Goal: Task Accomplishment & Management: Complete application form

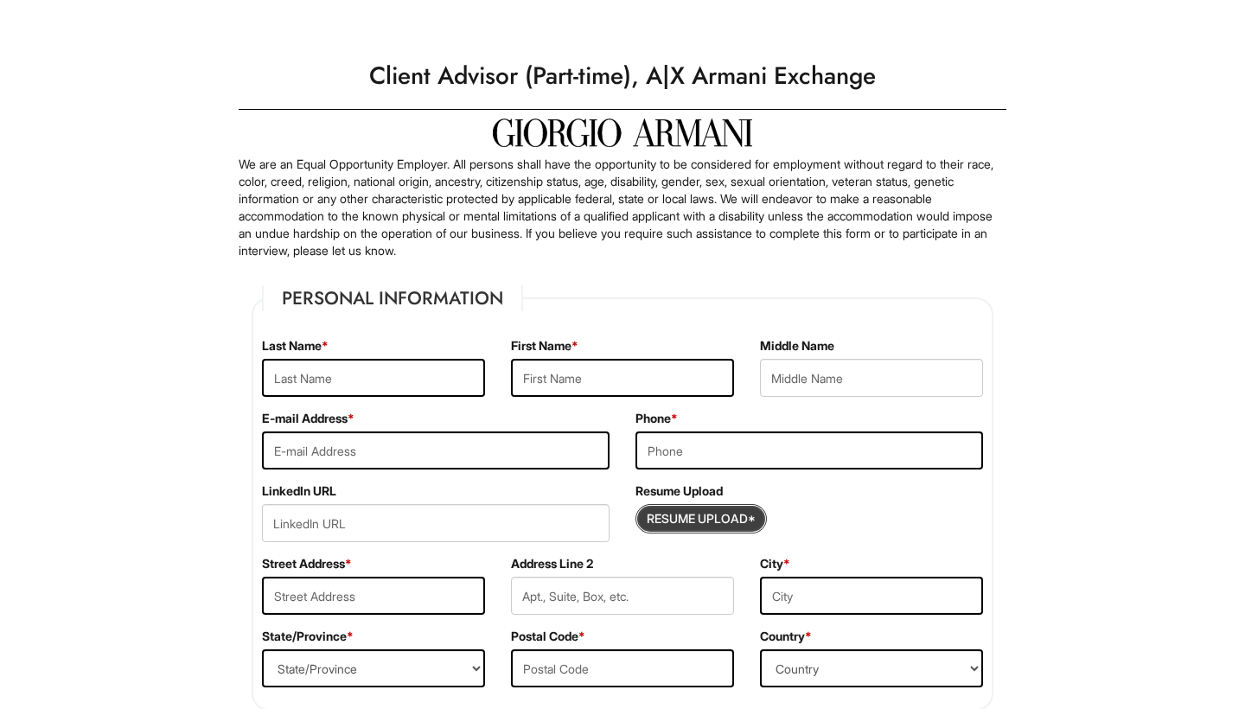
click at [686, 521] on input "Resume Upload*" at bounding box center [701, 519] width 130 height 28
type input "C:\fakepath\[PERSON_NAME] Resume 2025.pdf.pdf"
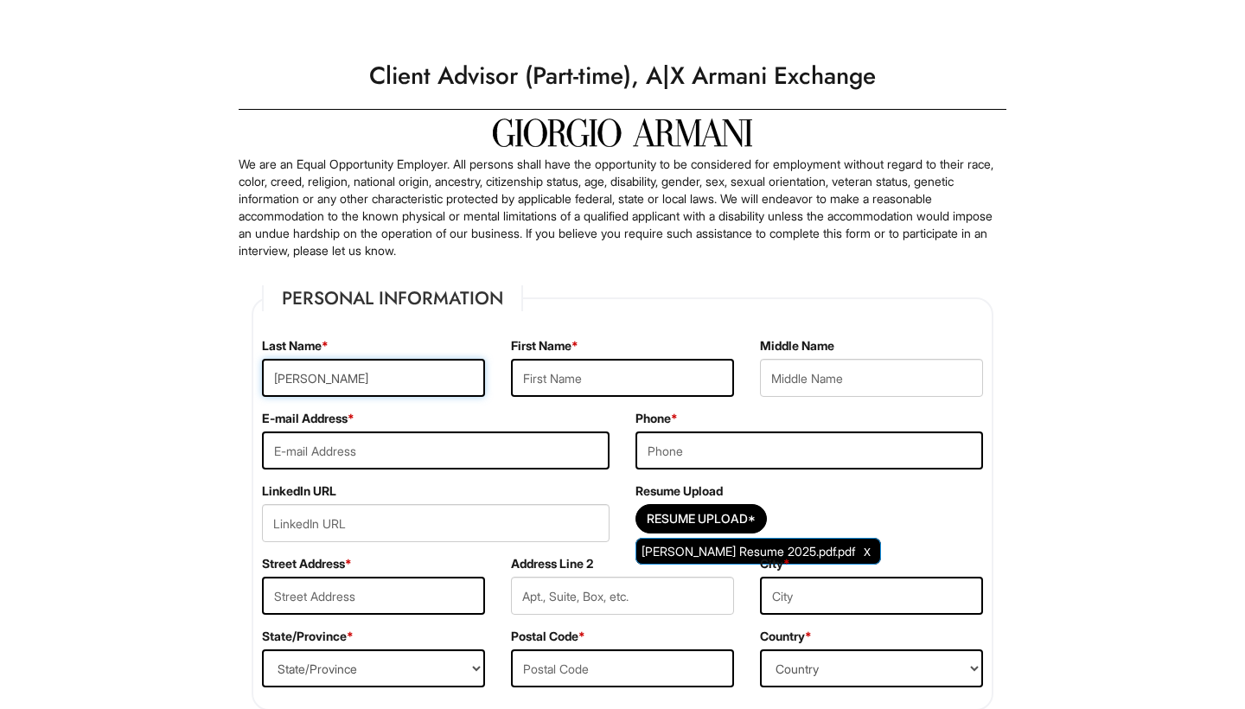
type input "[PERSON_NAME]"
type input "Savion"
type input "[EMAIL_ADDRESS][DOMAIN_NAME]"
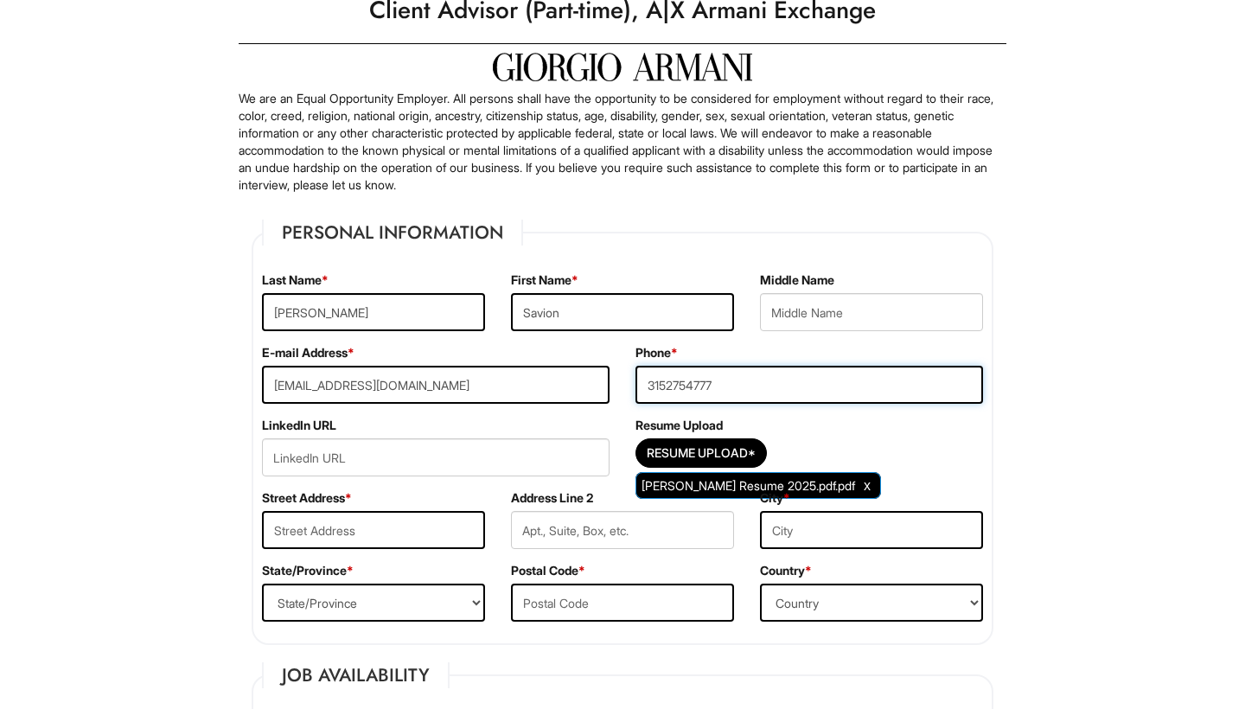
type input "3152754777"
type input "2"
paste input "[STREET_ADDRESS]"
type input "[STREET_ADDRESS]"
type input "[US_STATE]"
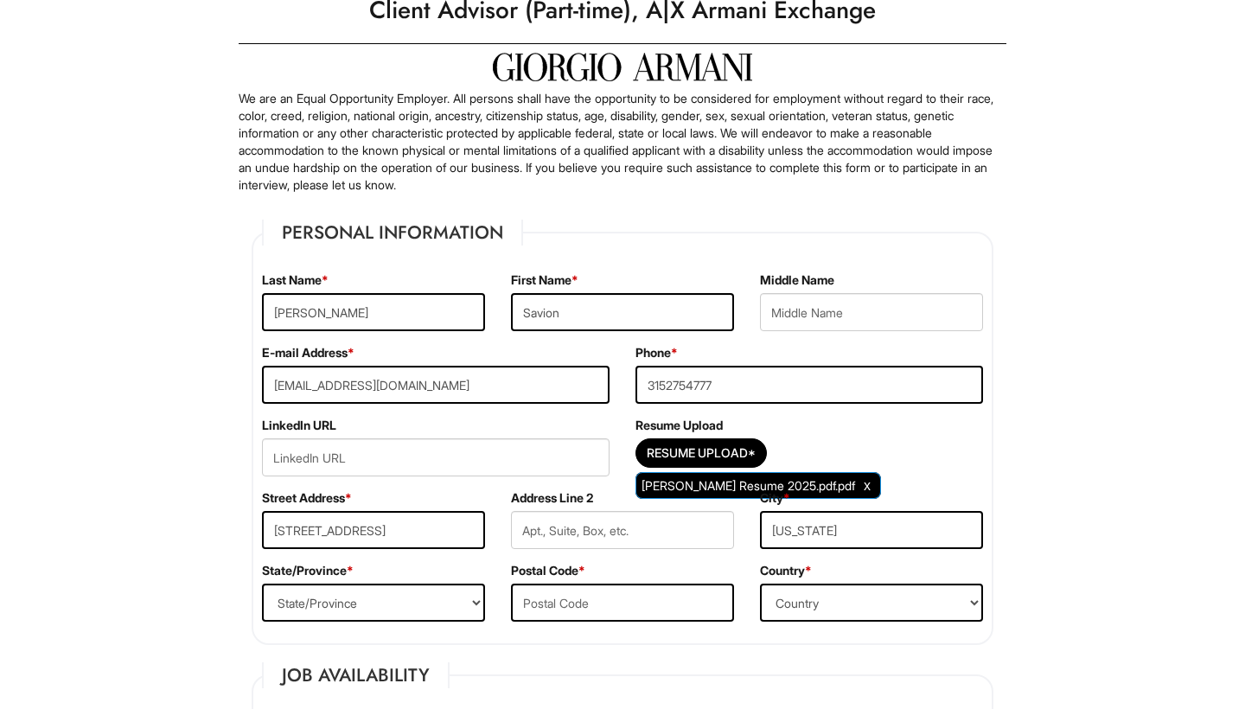
click at [989, 470] on div "Resume Upload Resume Upload* [PERSON_NAME] Resume 2025.pdf.pdf" at bounding box center [808, 453] width 373 height 73
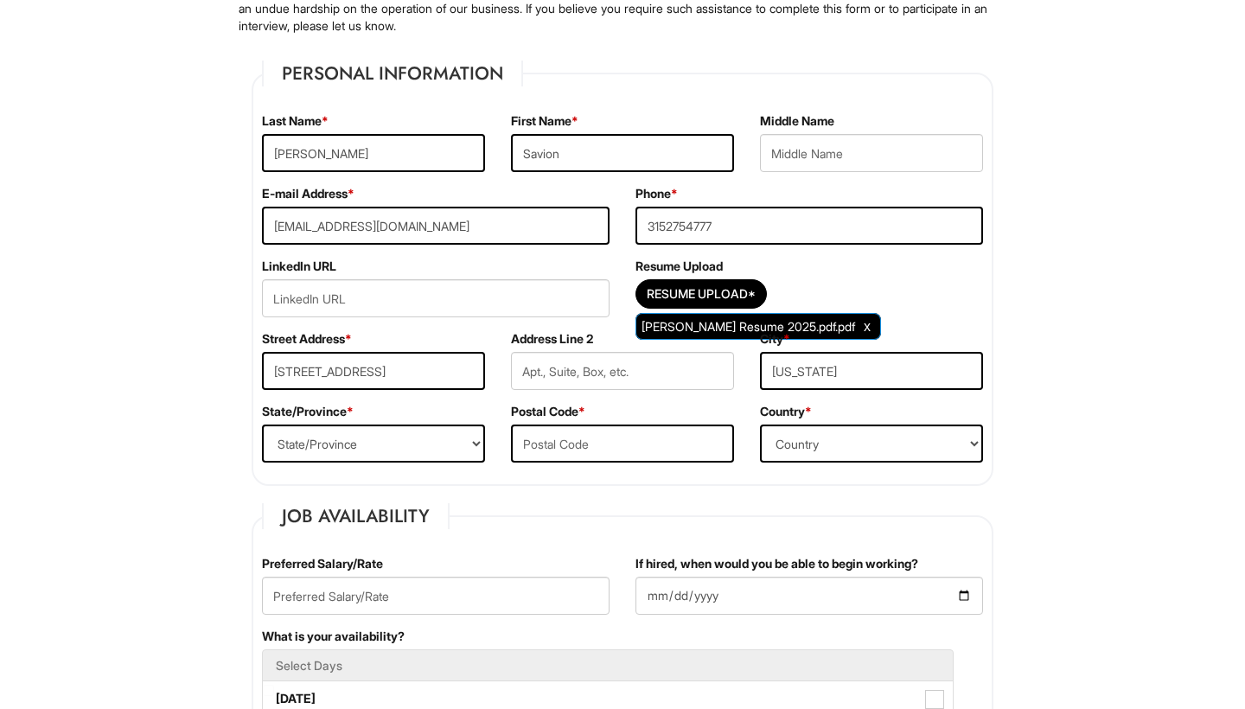
scroll to position [227, 0]
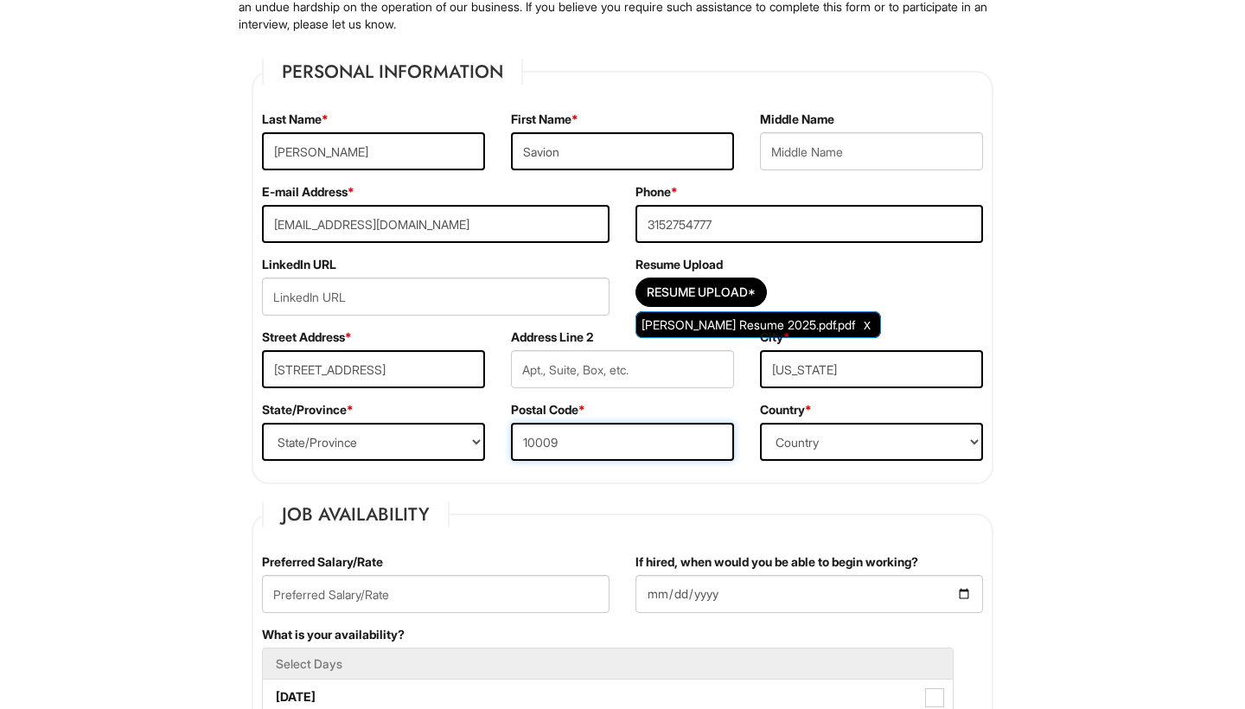
type input "10009"
select select "[GEOGRAPHIC_DATA]"
select select "NY"
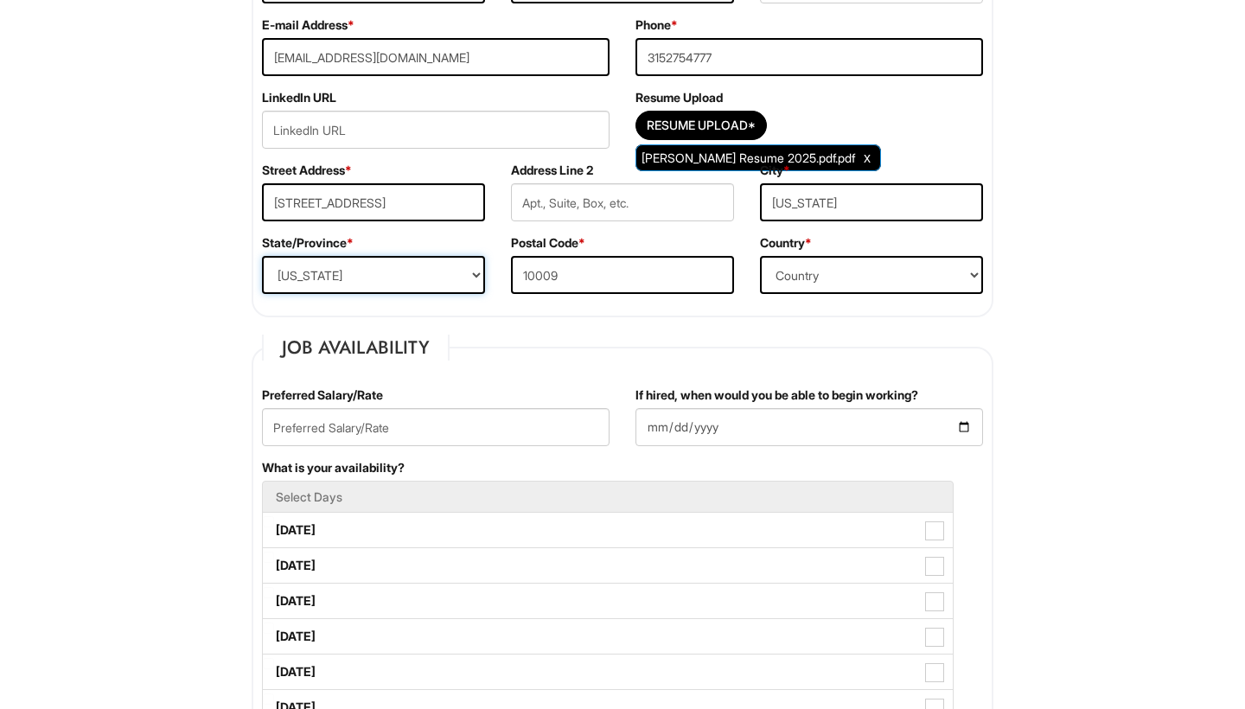
scroll to position [394, 0]
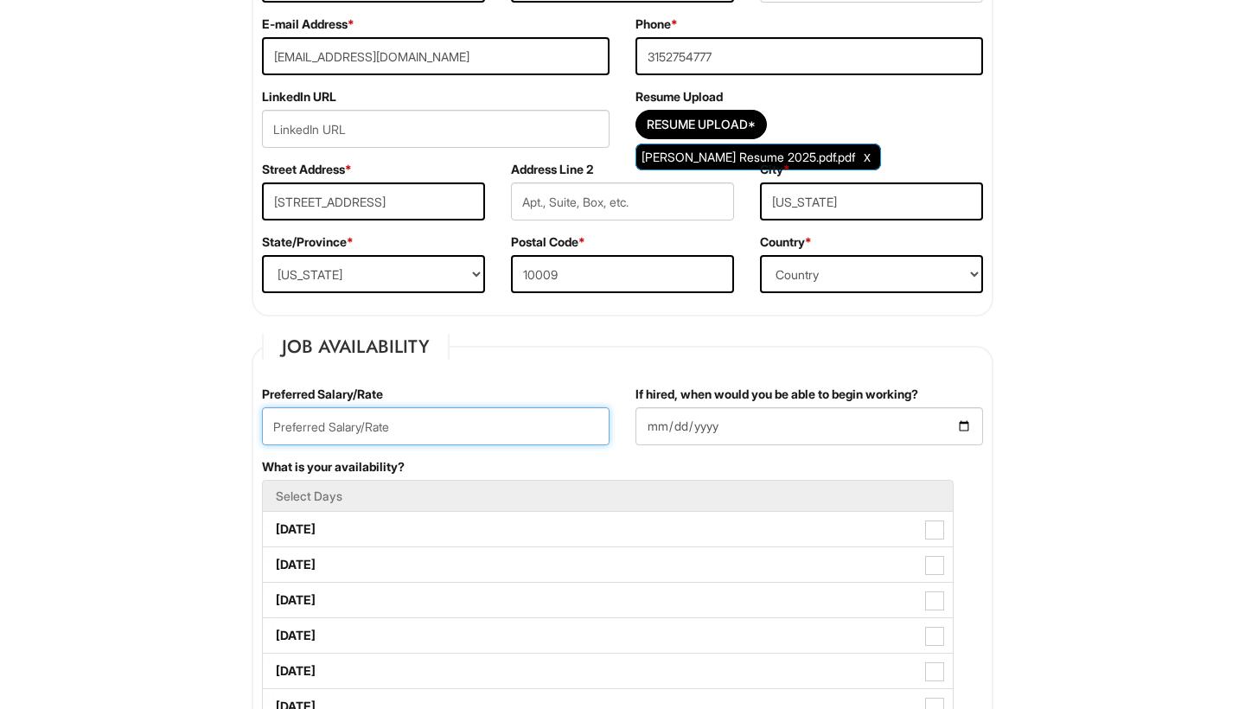
click at [444, 437] on input "text" at bounding box center [436, 426] width 348 height 38
type input "20.00"
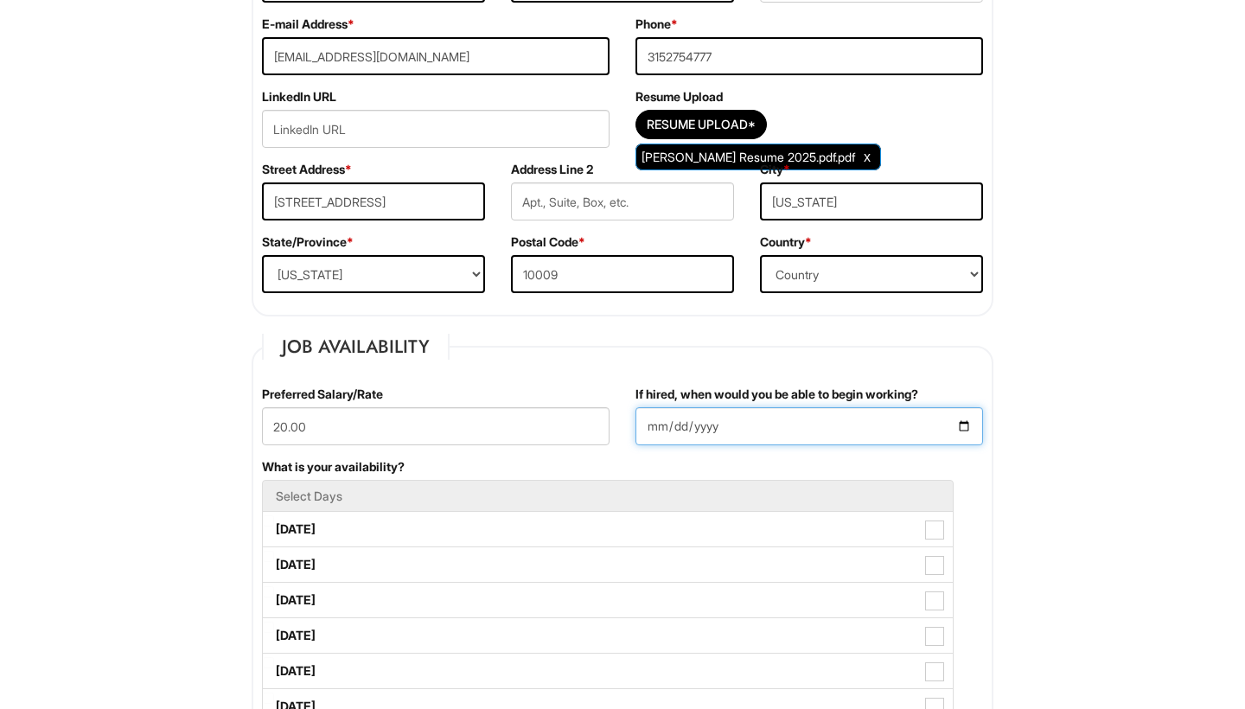
click at [738, 426] on input "If hired, when would you be able to begin working?" at bounding box center [809, 426] width 348 height 38
type input "[DATE]"
click at [859, 469] on div "What is your availability? Select Days [DATE] [DATE] [DATE] [DATE] [DATE] [DATE…" at bounding box center [622, 617] width 747 height 319
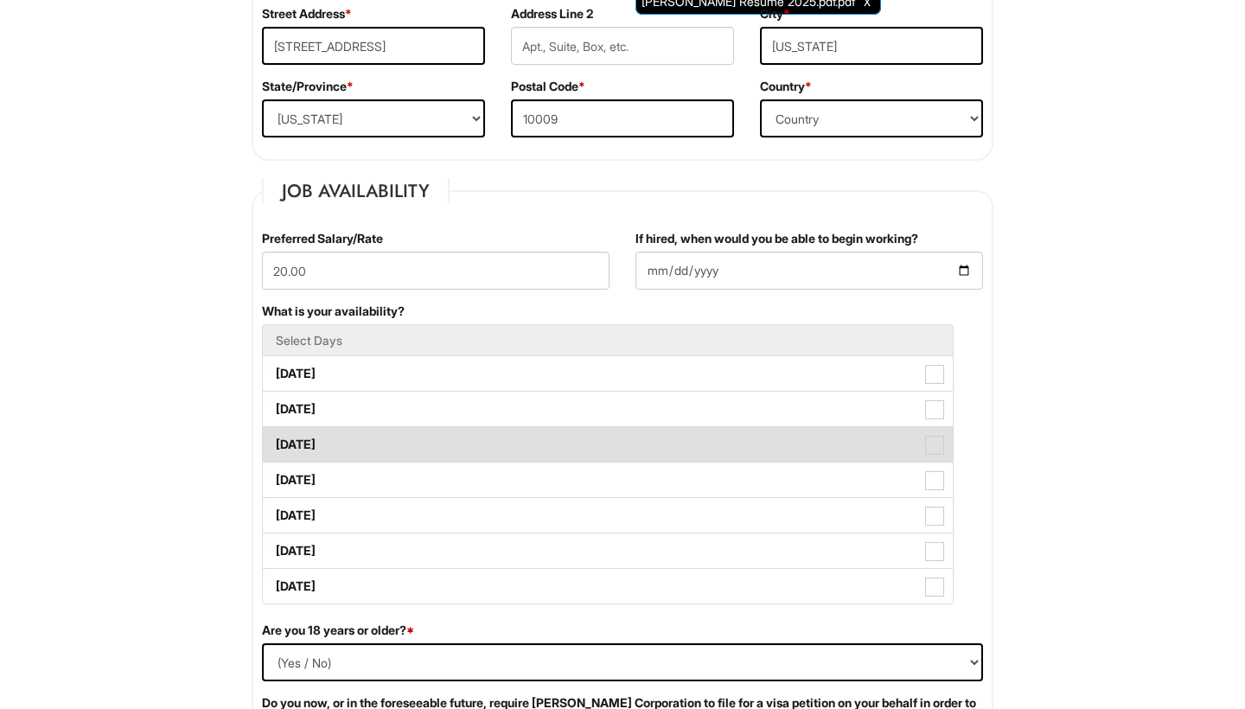
scroll to position [558, 0]
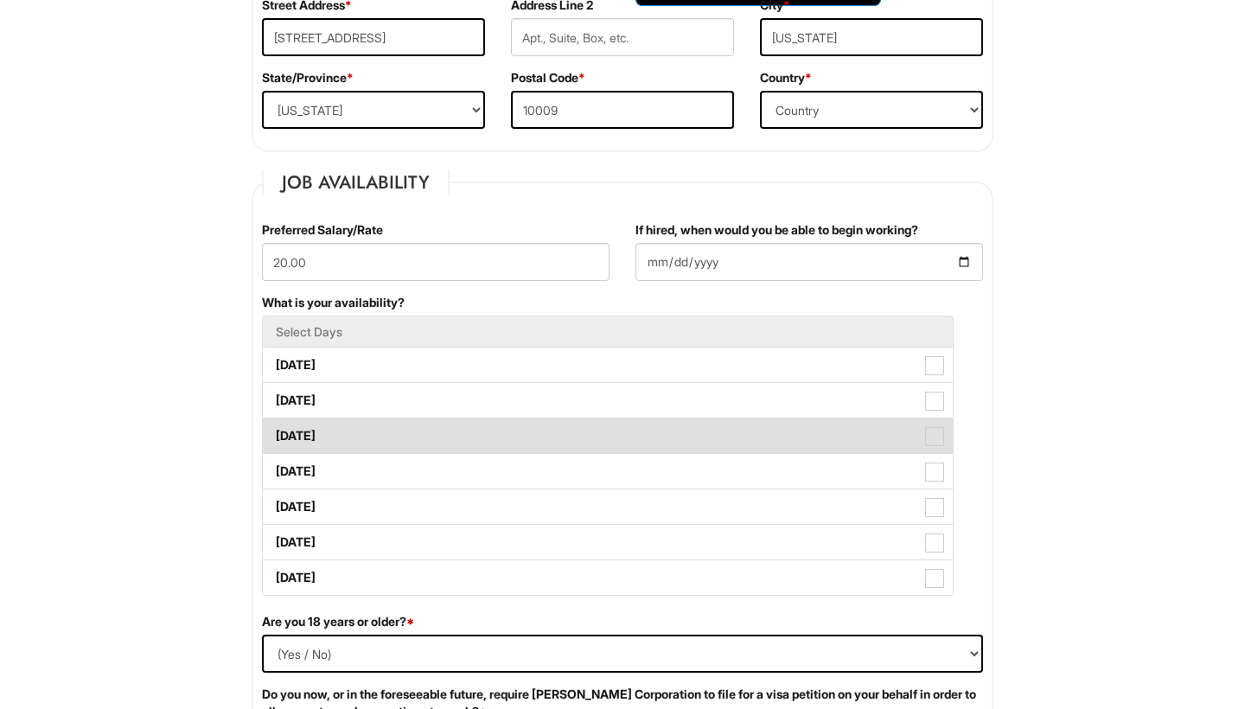
click at [935, 425] on label "[DATE]" at bounding box center [608, 435] width 690 height 35
click at [274, 425] on Available_Wednesday "[DATE]" at bounding box center [268, 427] width 11 height 11
checkbox Available_Wednesday "true"
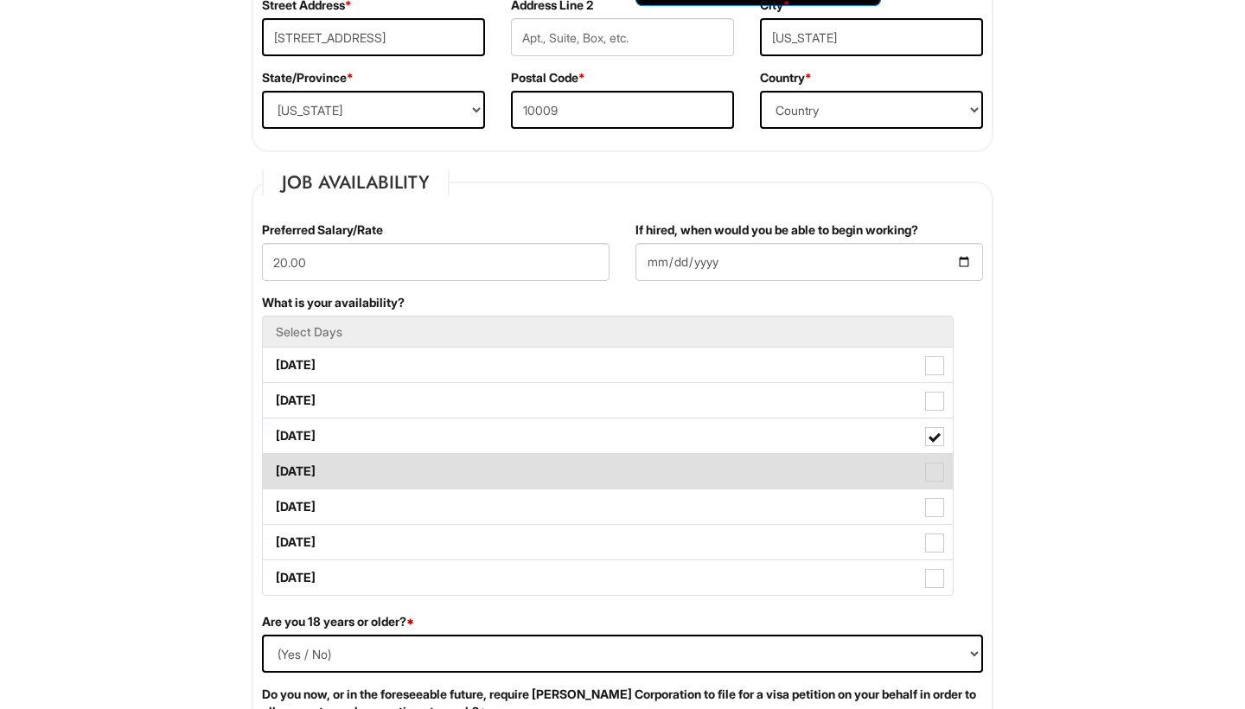
click at [934, 475] on span at bounding box center [934, 472] width 19 height 19
click at [274, 469] on Available_Thursday "[DATE]" at bounding box center [268, 462] width 11 height 11
checkbox Available_Thursday "true"
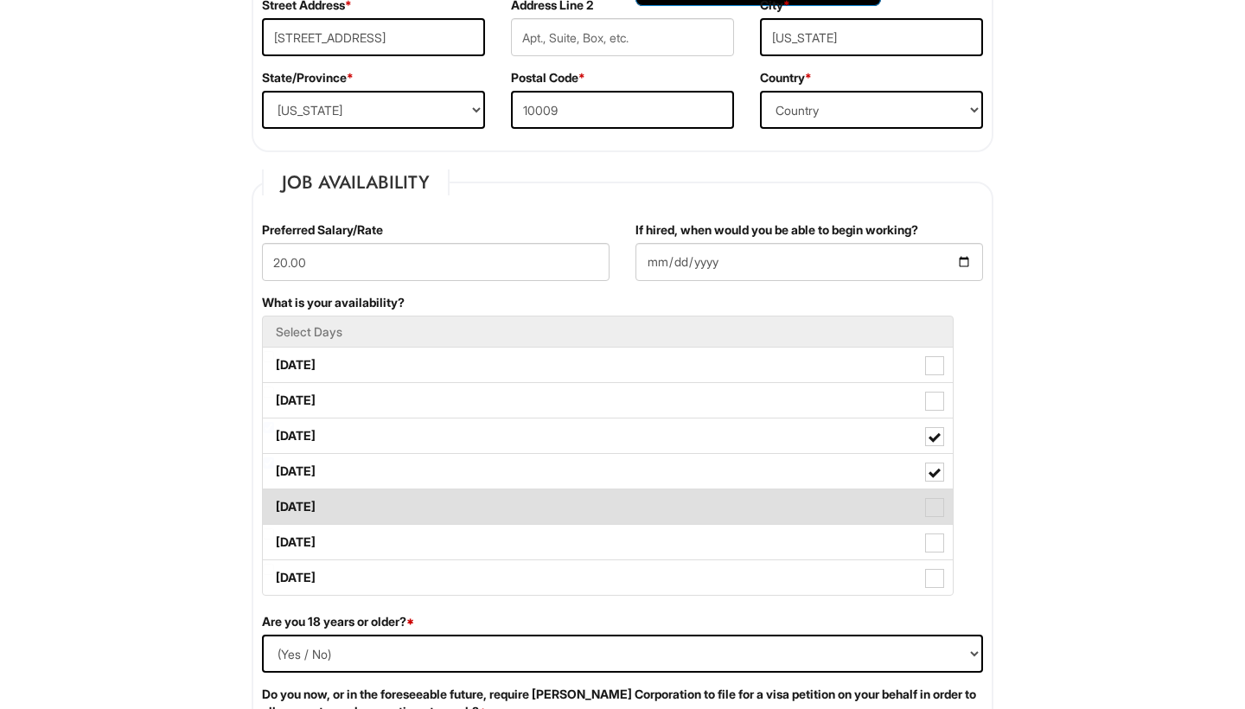
click at [934, 509] on span at bounding box center [934, 507] width 19 height 19
click at [274, 504] on Available_Friday "[DATE]" at bounding box center [268, 498] width 11 height 11
checkbox Available_Friday "true"
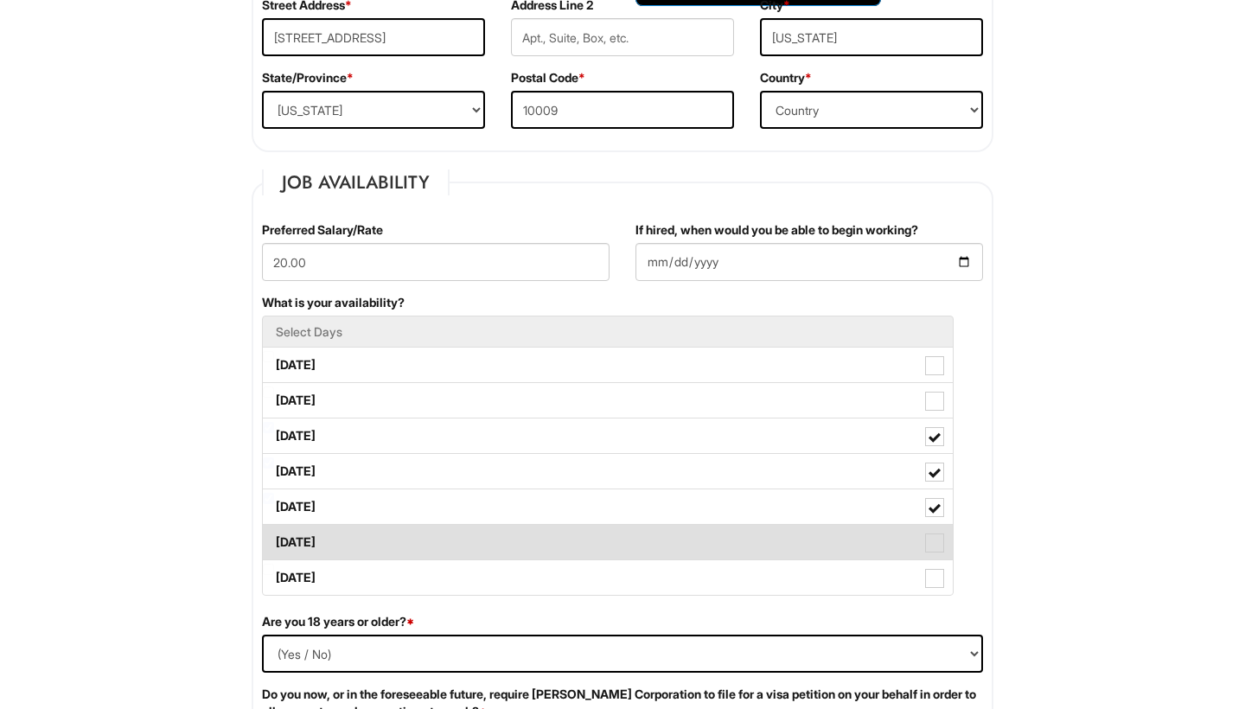
click at [934, 536] on span at bounding box center [934, 542] width 19 height 19
click at [274, 536] on Available_Saturday "[DATE]" at bounding box center [268, 533] width 11 height 11
checkbox Available_Saturday "true"
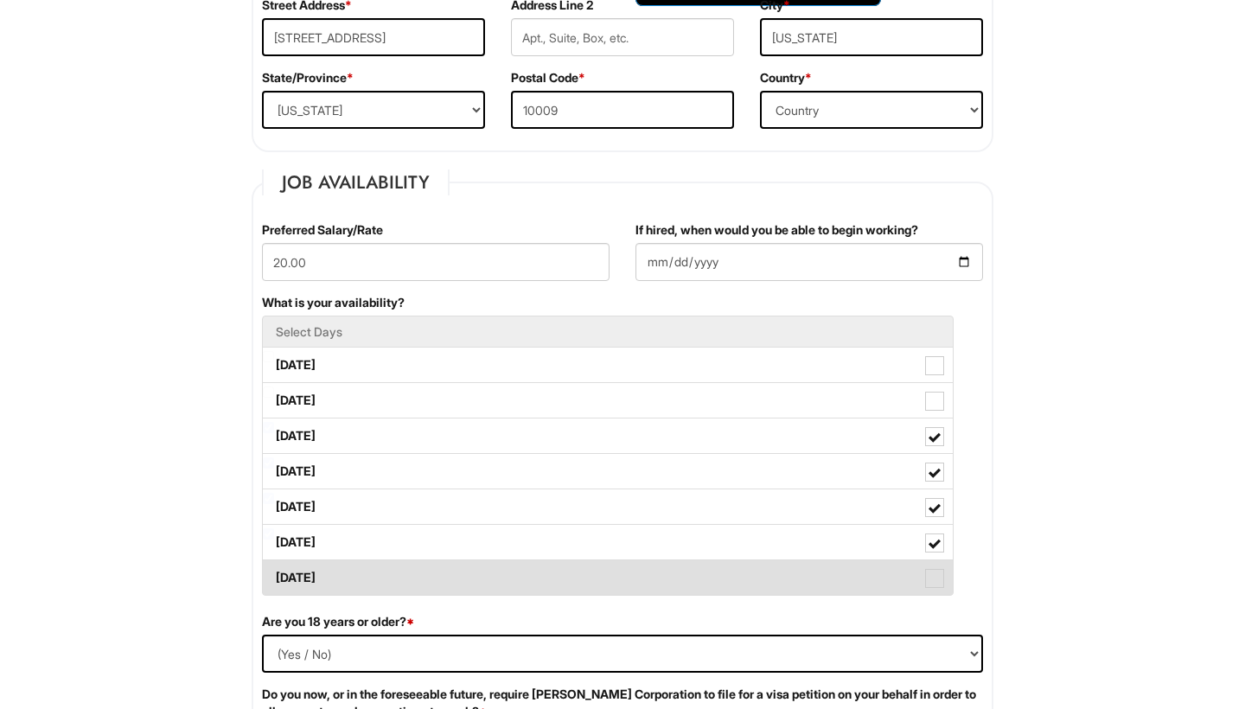
click at [935, 574] on span at bounding box center [934, 578] width 19 height 19
click at [274, 574] on Available_Sunday "[DATE]" at bounding box center [268, 569] width 11 height 11
checkbox Available_Sunday "true"
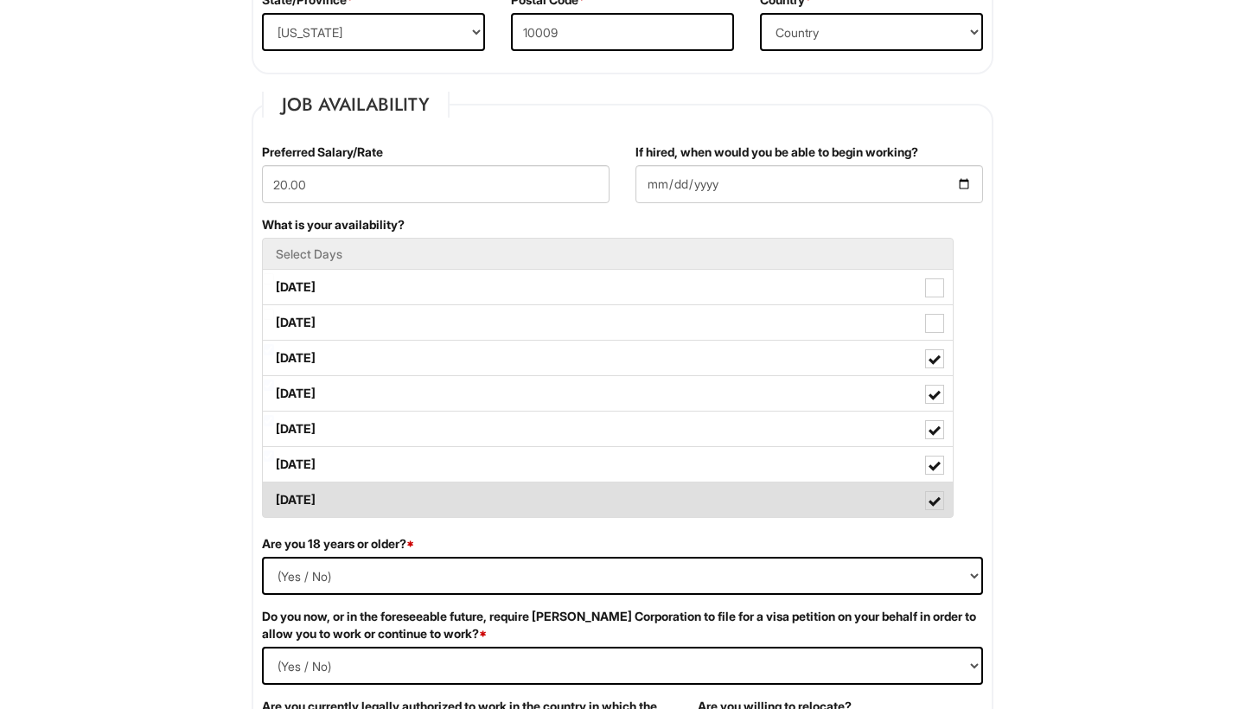
scroll to position [650, 0]
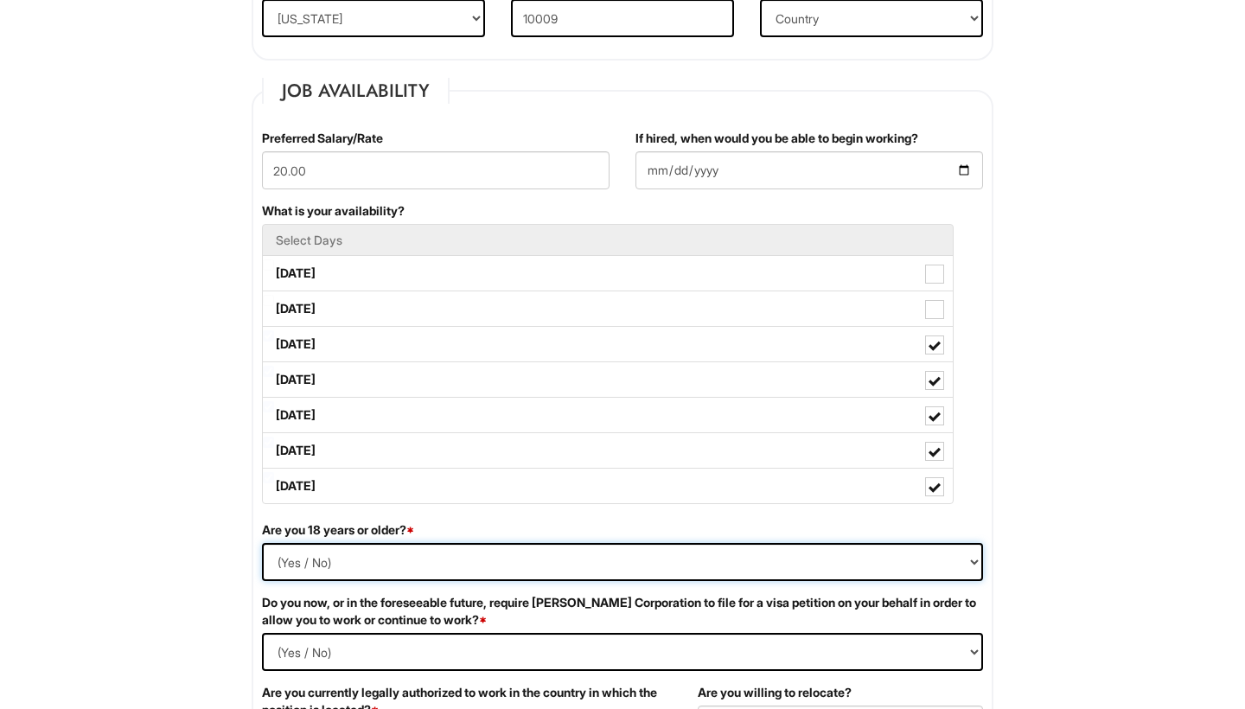
select select "Yes"
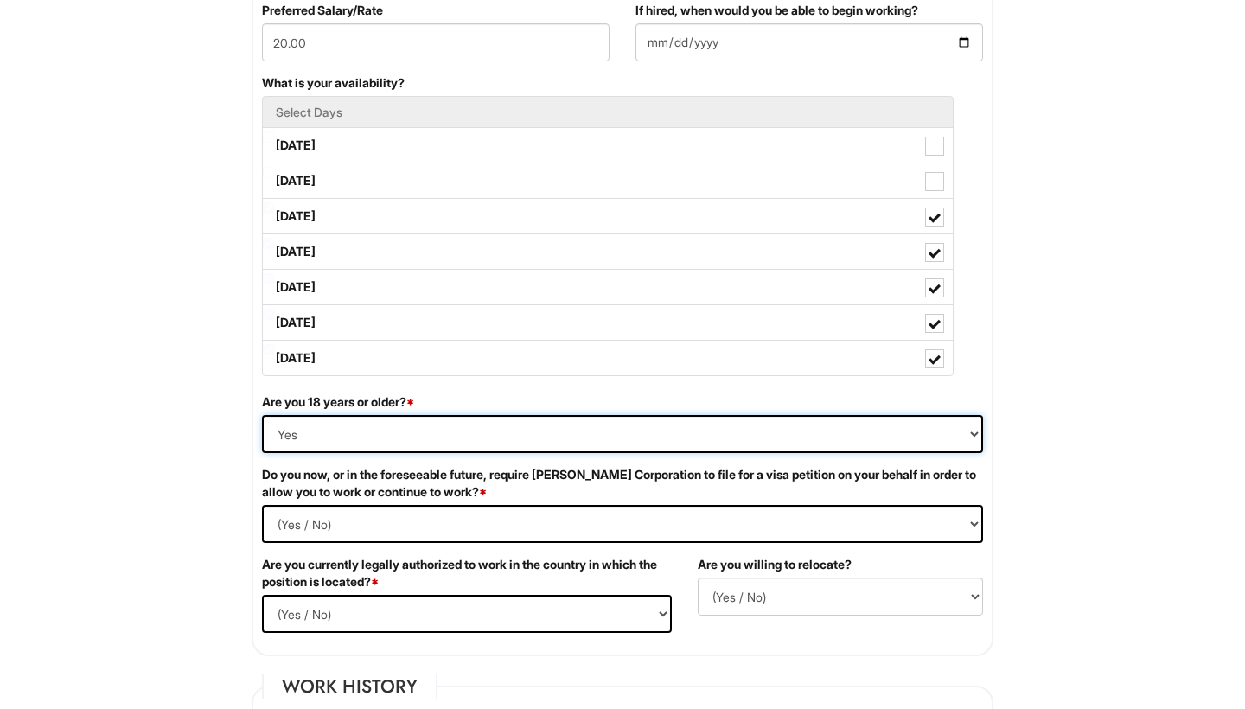
scroll to position [788, 0]
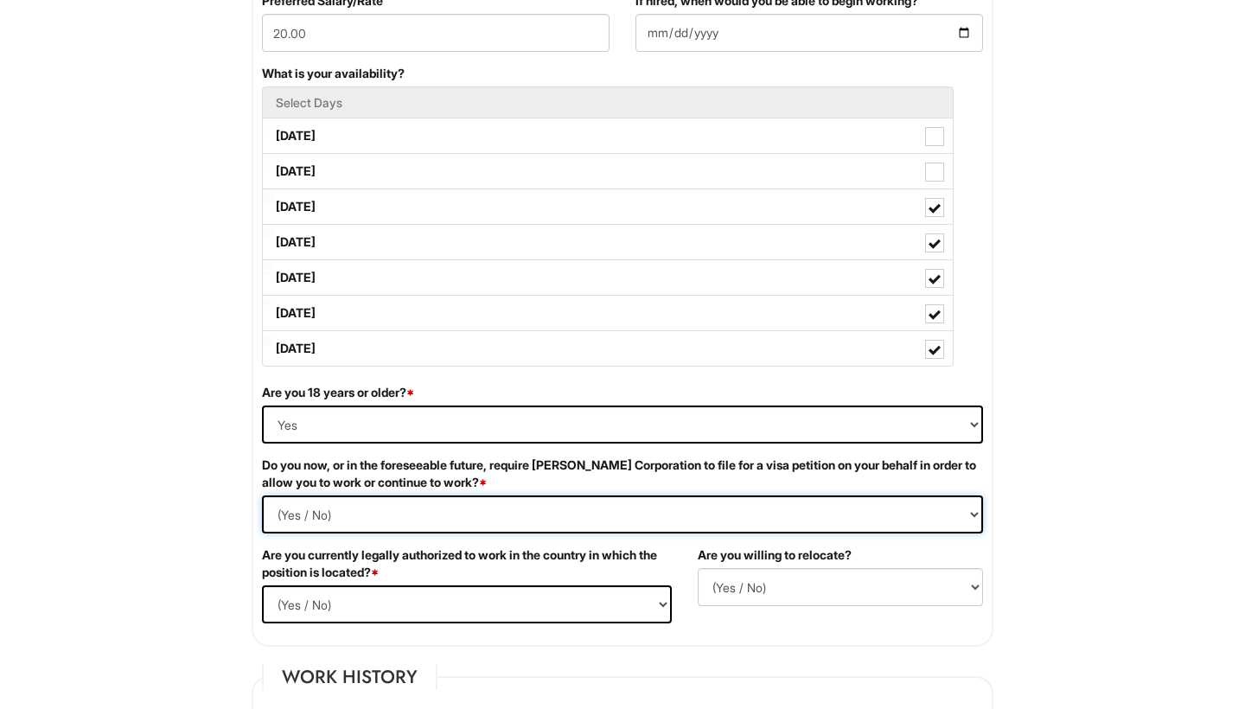
select Required "No"
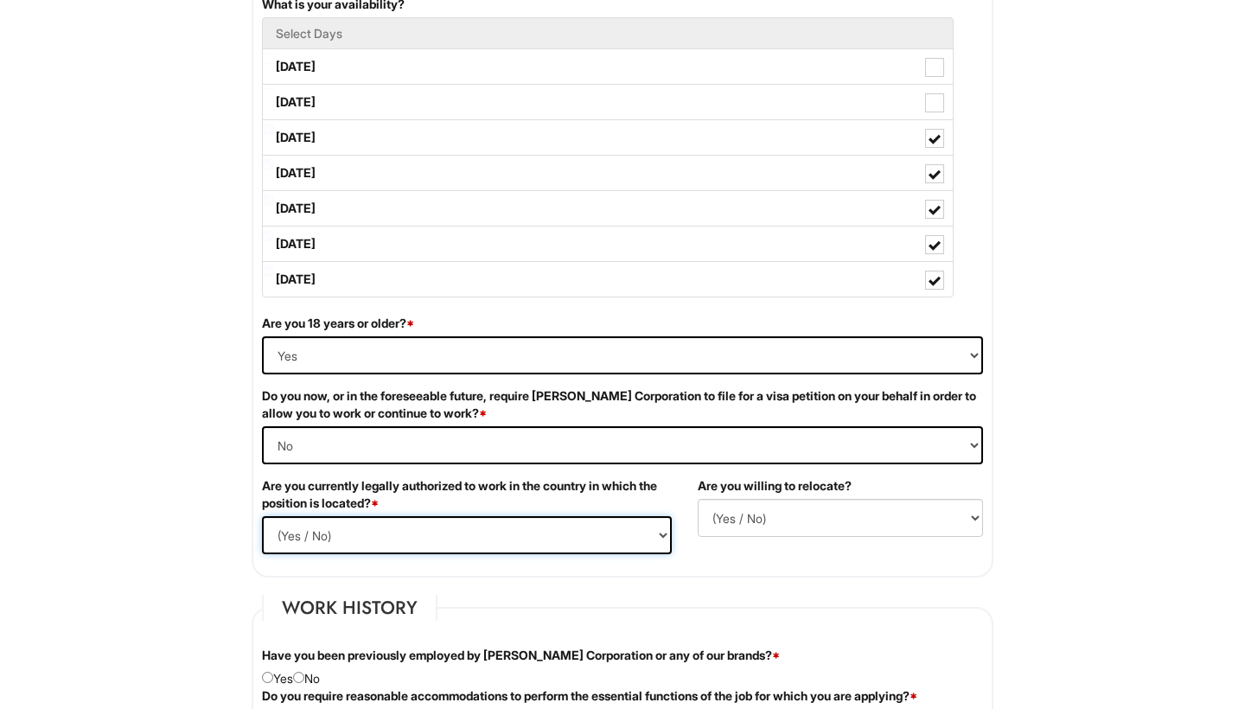
select select "Yes"
select select "N"
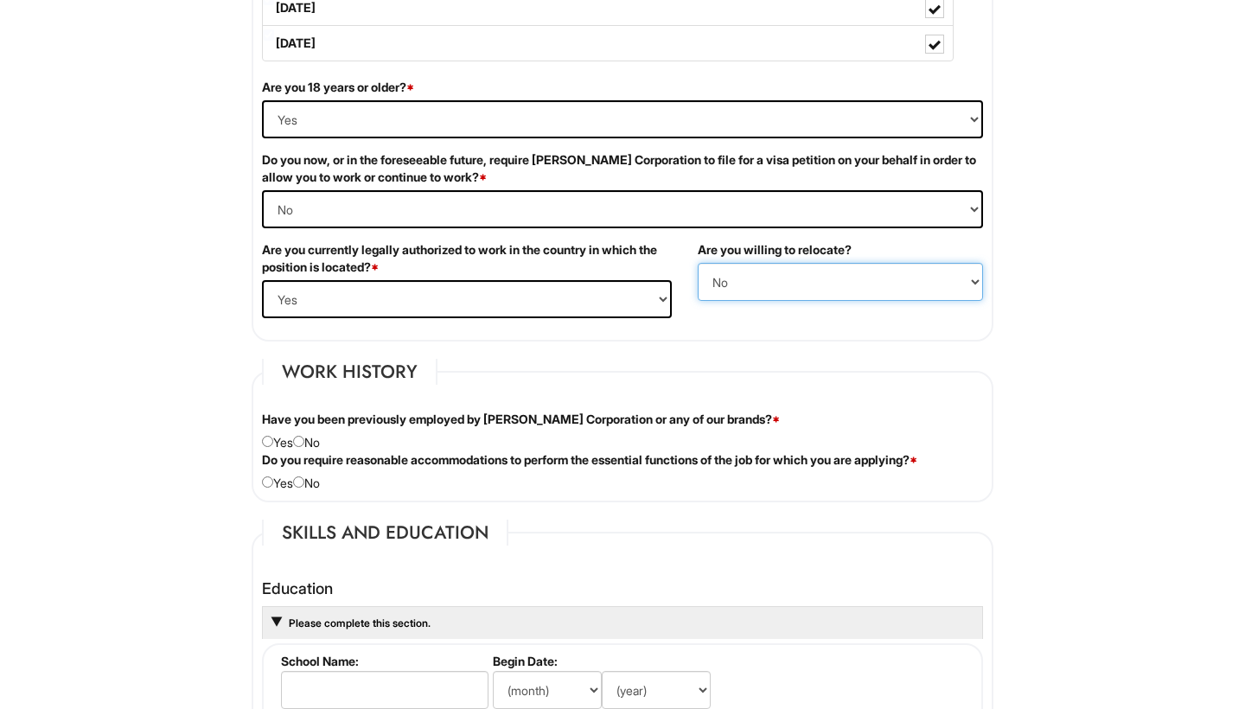
scroll to position [1137, 0]
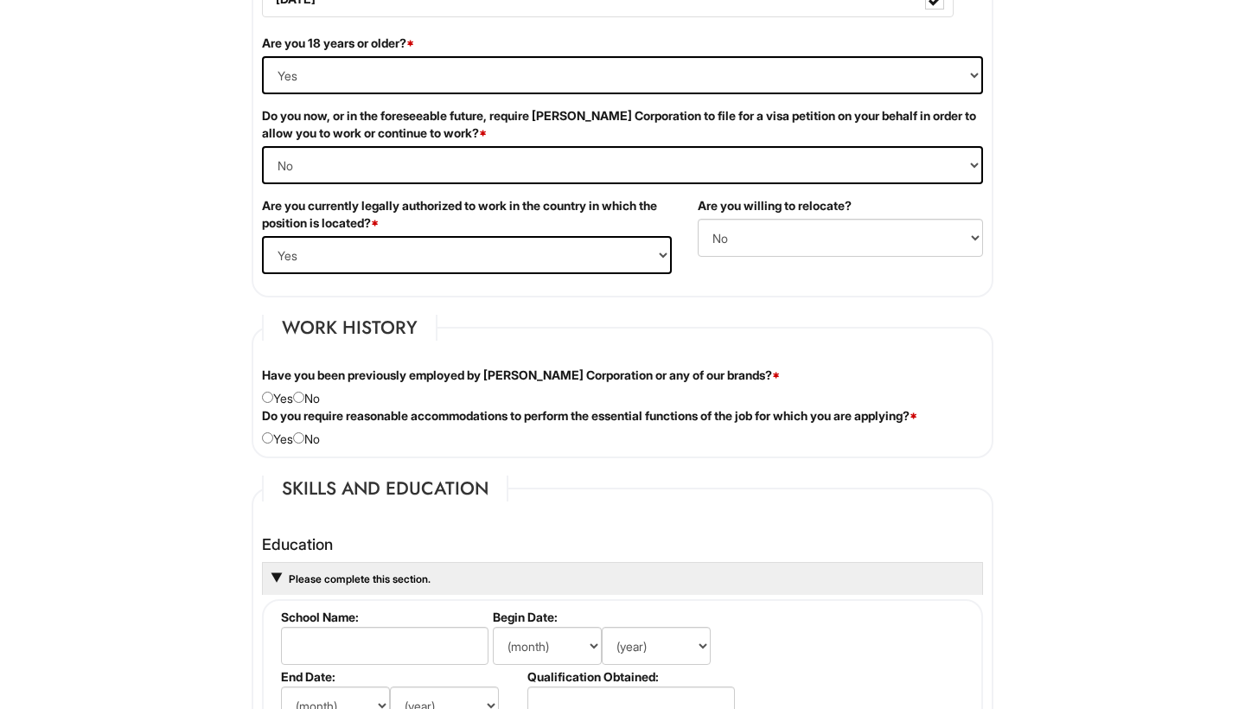
click at [310, 398] on div "Have you been previously employed by [PERSON_NAME] Corporation or any of our br…" at bounding box center [622, 387] width 747 height 41
click at [304, 398] on input "radio" at bounding box center [298, 397] width 11 height 11
radio input "true"
click at [304, 435] on input "radio" at bounding box center [298, 437] width 11 height 11
radio input "true"
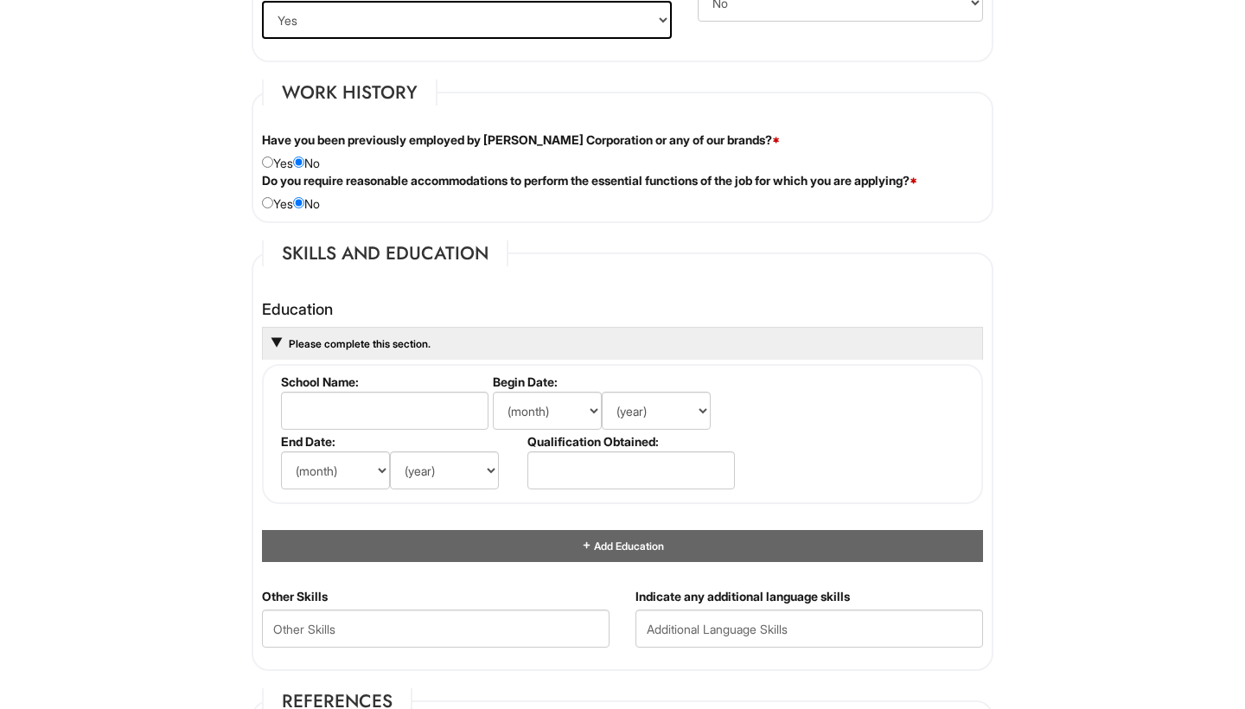
scroll to position [1387, 0]
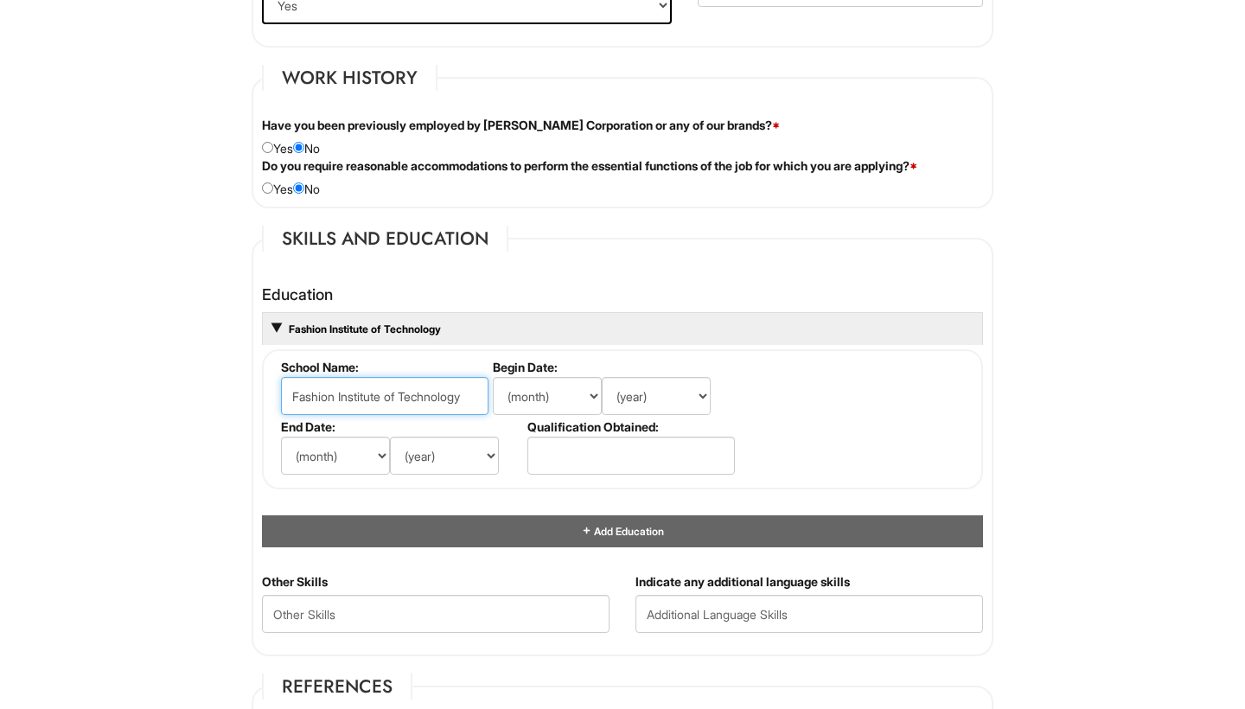
type input "Fashion Institute of Technology"
select select "8"
select select "2023"
select select "12"
select select "2025"
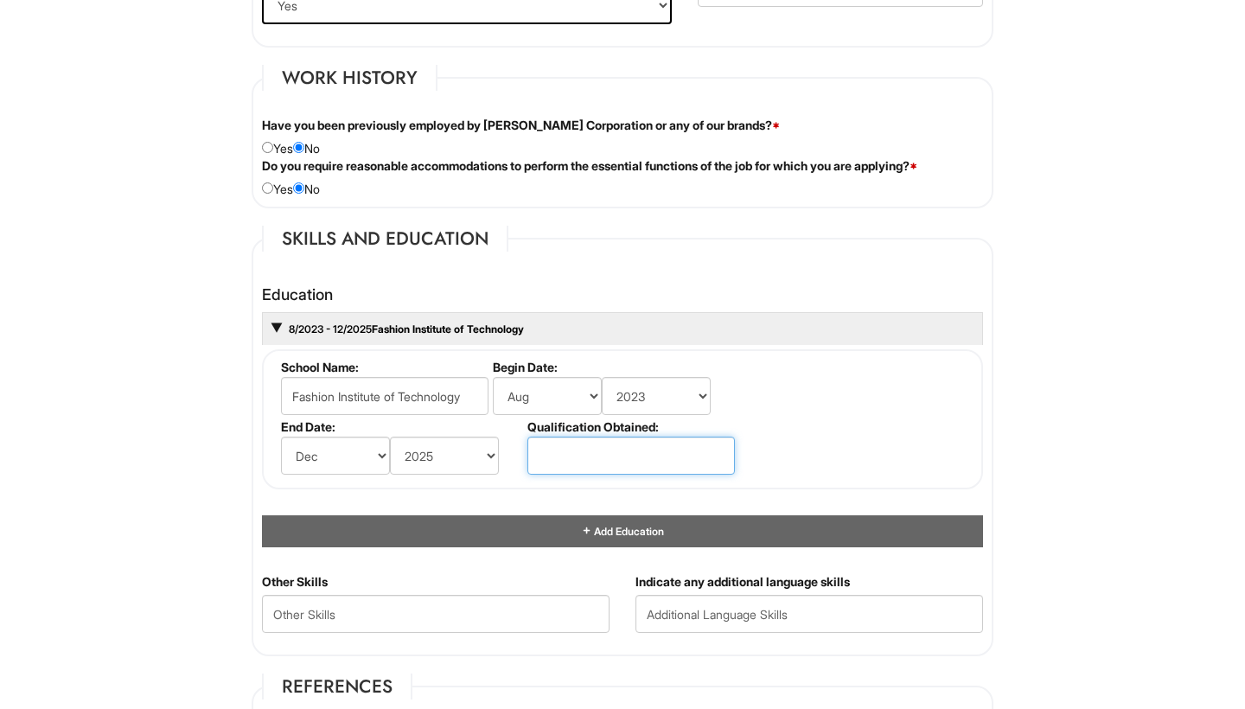
click at [670, 456] on input "text" at bounding box center [630, 456] width 207 height 38
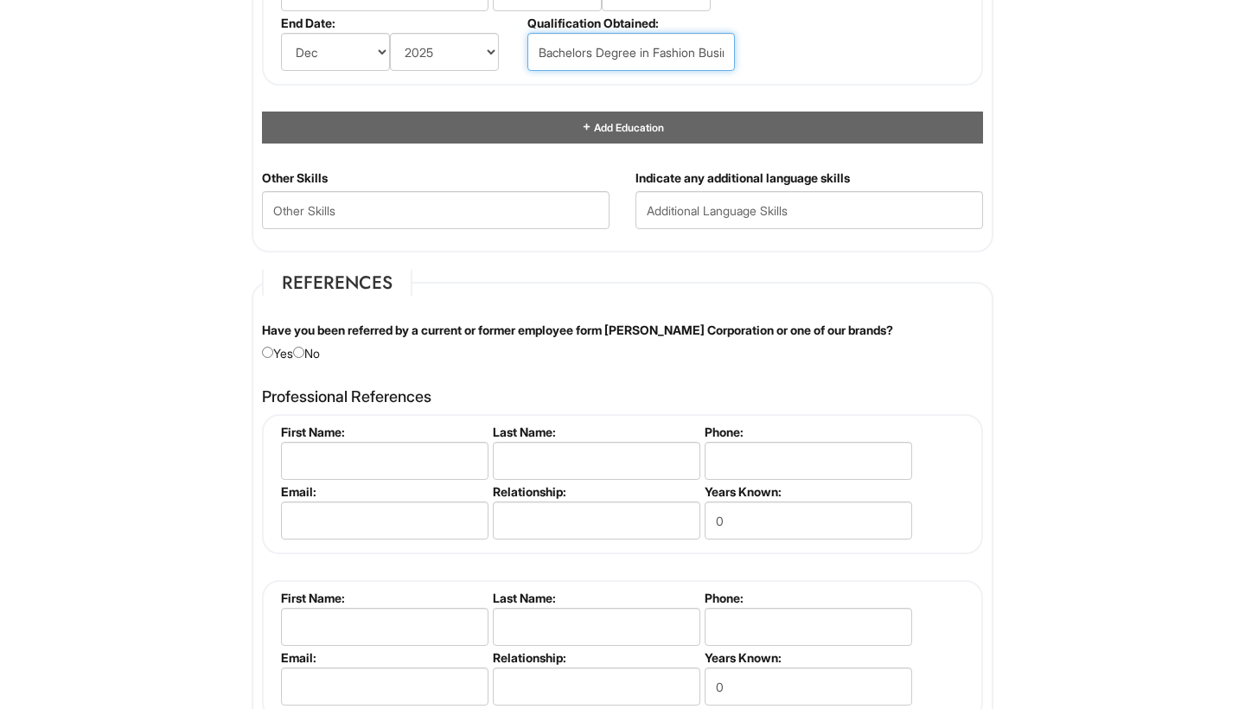
scroll to position [1809, 0]
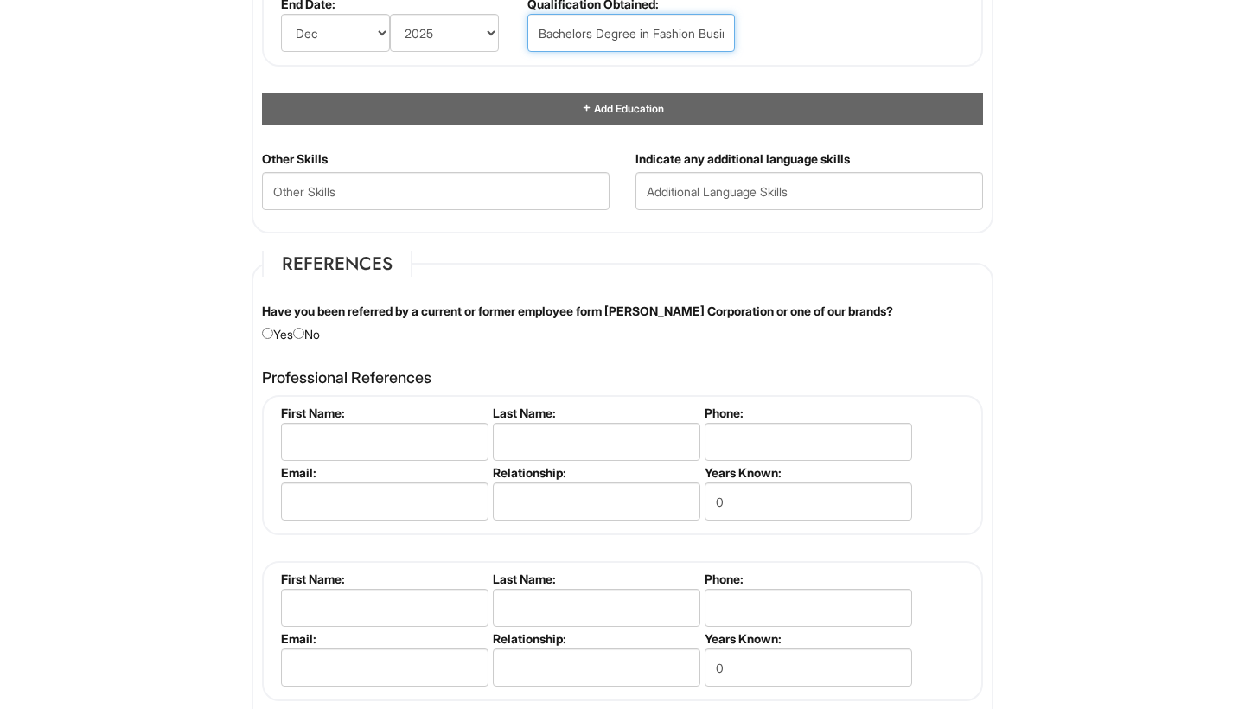
type input "Bachelors Degree in Fashion Business Management"
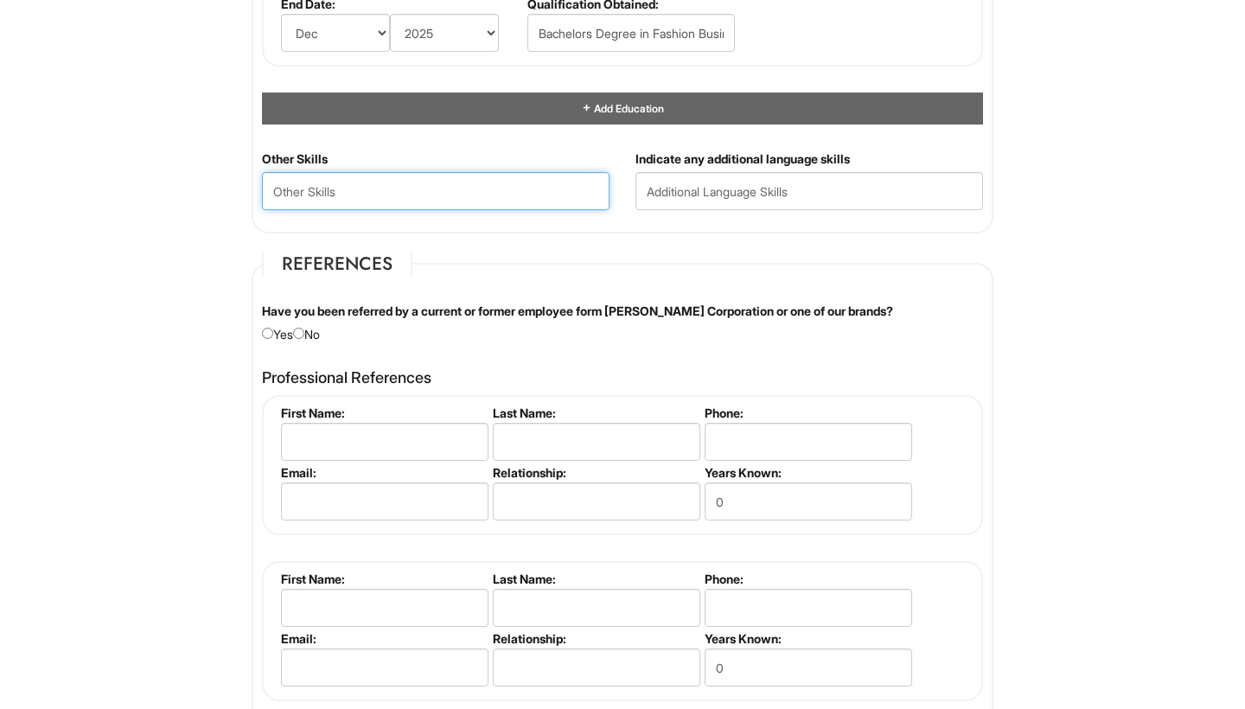
click at [412, 197] on Skills "text" at bounding box center [436, 191] width 348 height 38
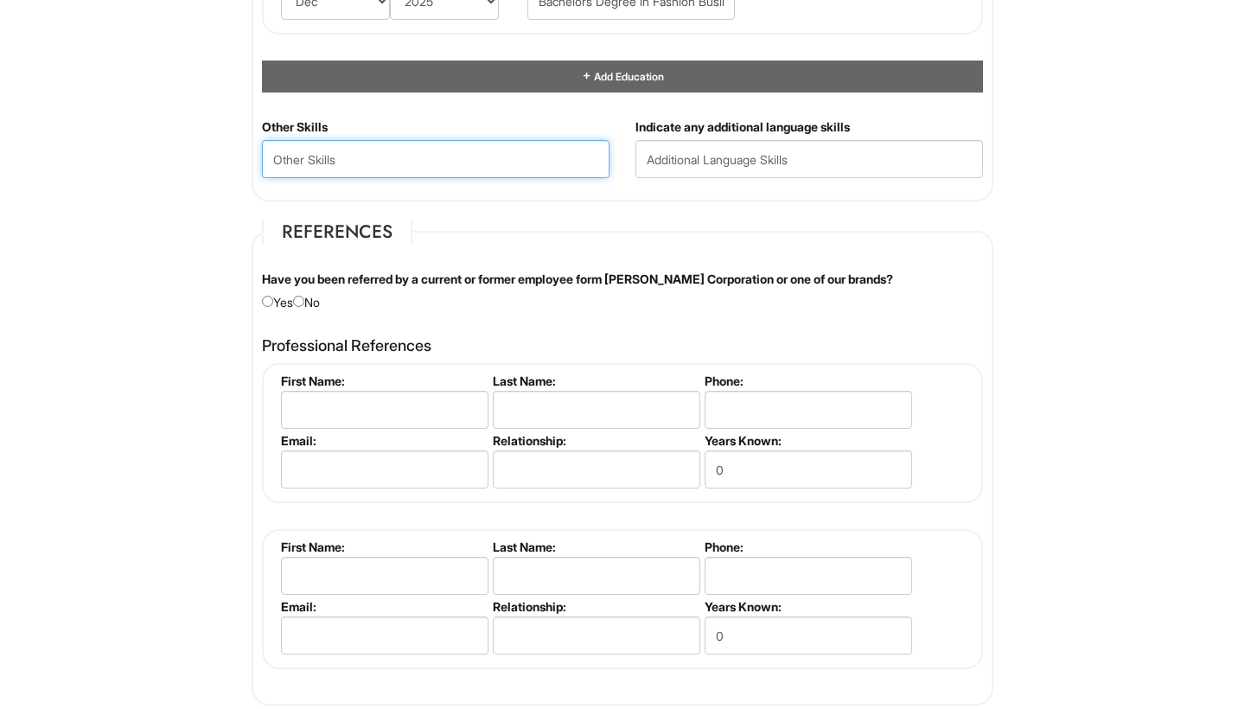
scroll to position [1843, 0]
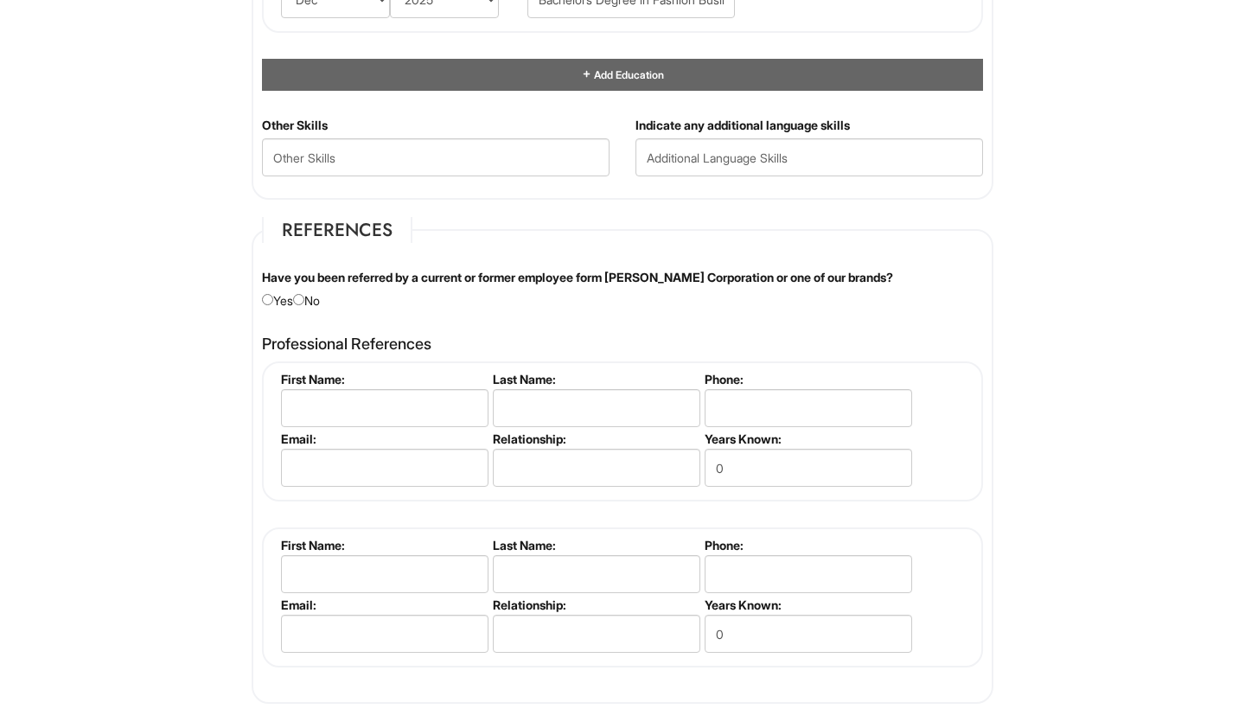
click at [304, 297] on input "radio" at bounding box center [298, 299] width 11 height 11
radio input "true"
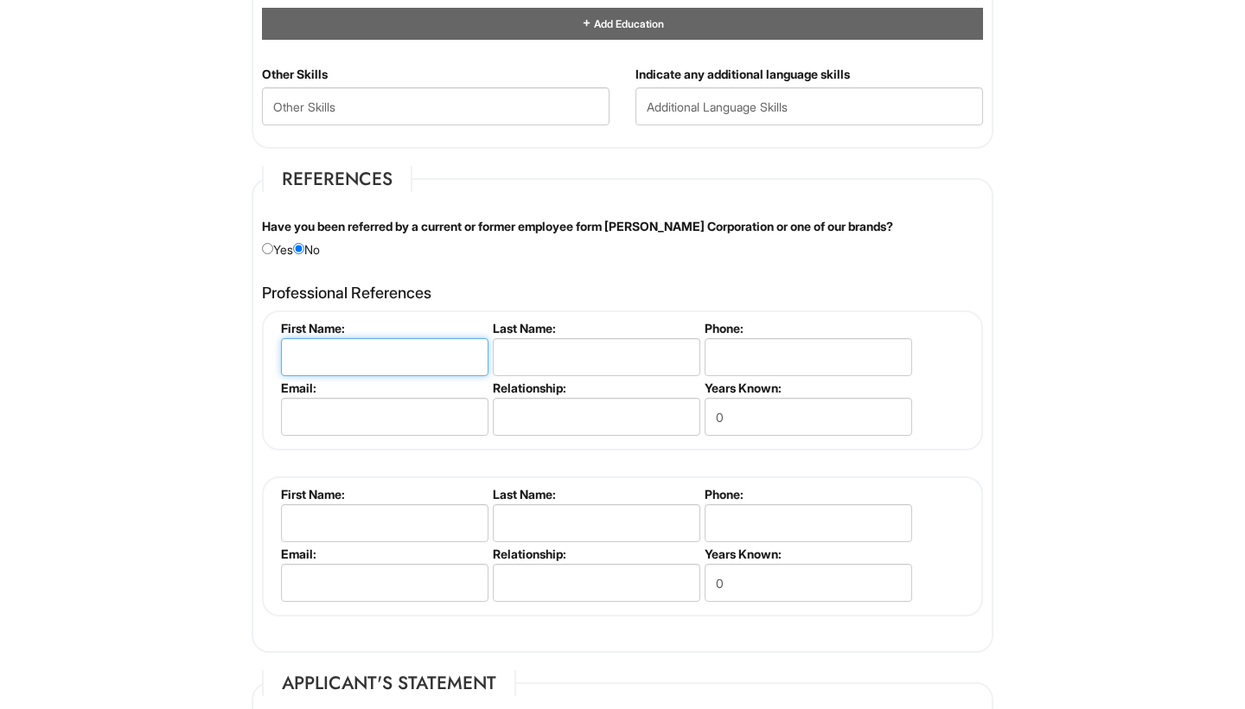
scroll to position [1899, 0]
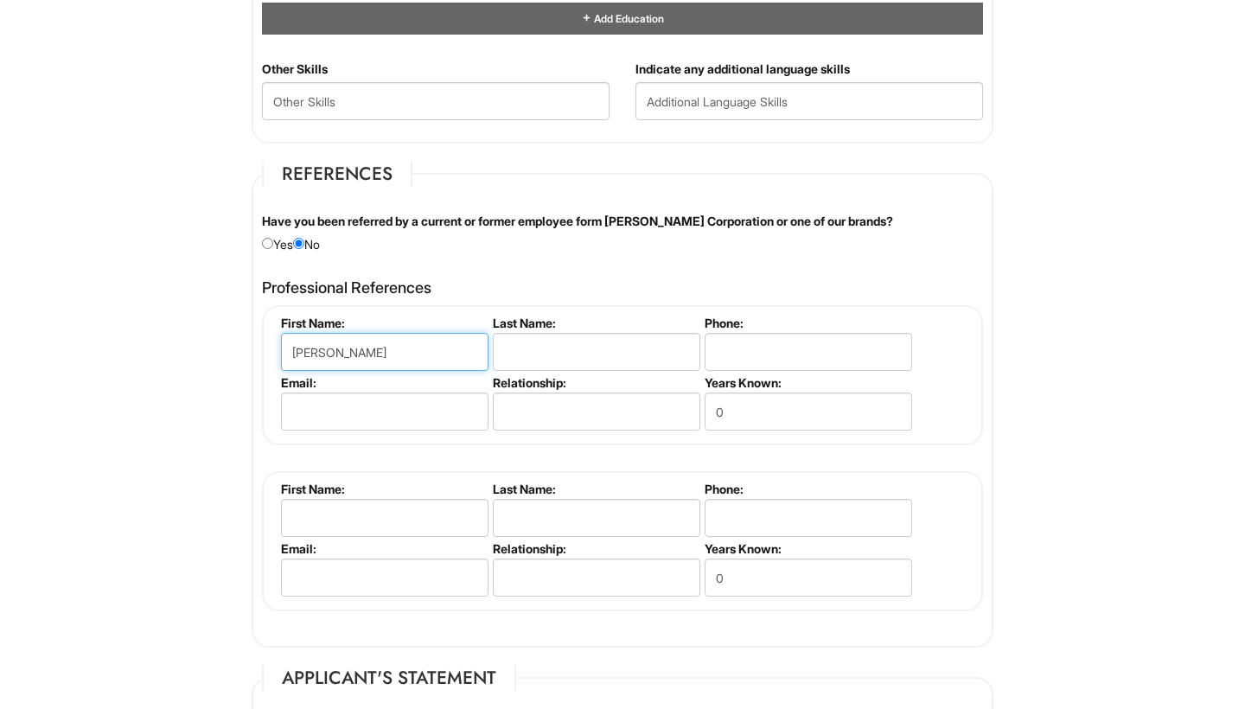
click at [369, 340] on input "[PERSON_NAME]" at bounding box center [384, 352] width 207 height 38
click at [364, 350] on input "[PERSON_NAME]" at bounding box center [384, 352] width 207 height 38
type input "[PERSON_NAME]"
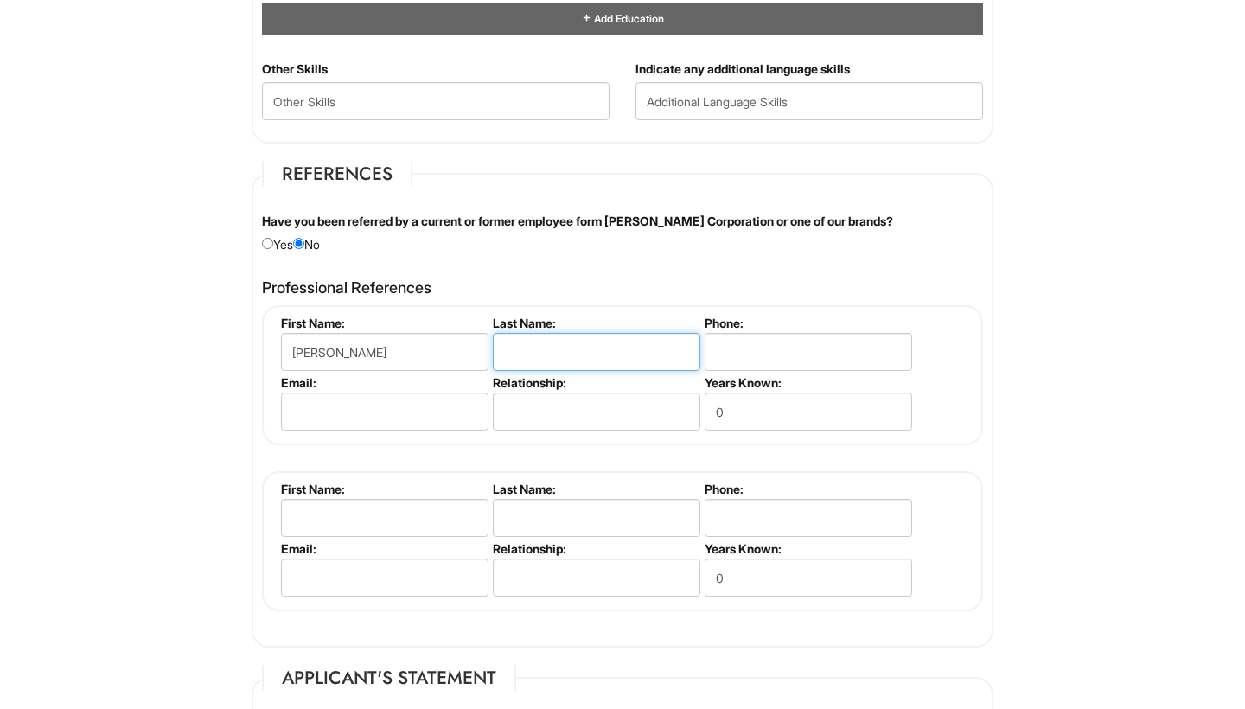
paste input "Piazza"
type input "Piazza"
click at [751, 403] on input "0" at bounding box center [808, 411] width 207 height 38
type input "2"
click at [525, 415] on input "text" at bounding box center [596, 411] width 207 height 38
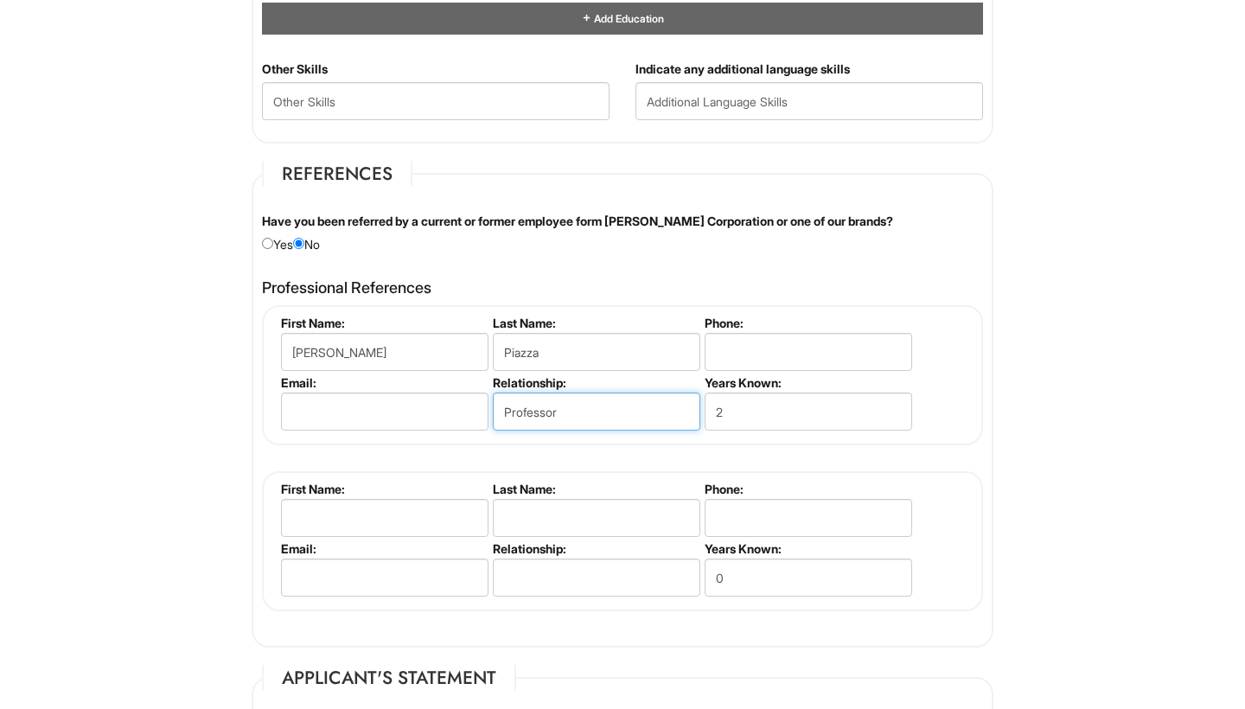
type input "Professor"
paste input "[PERSON_NAME][EMAIL_ADDRESS][DOMAIN_NAME]"
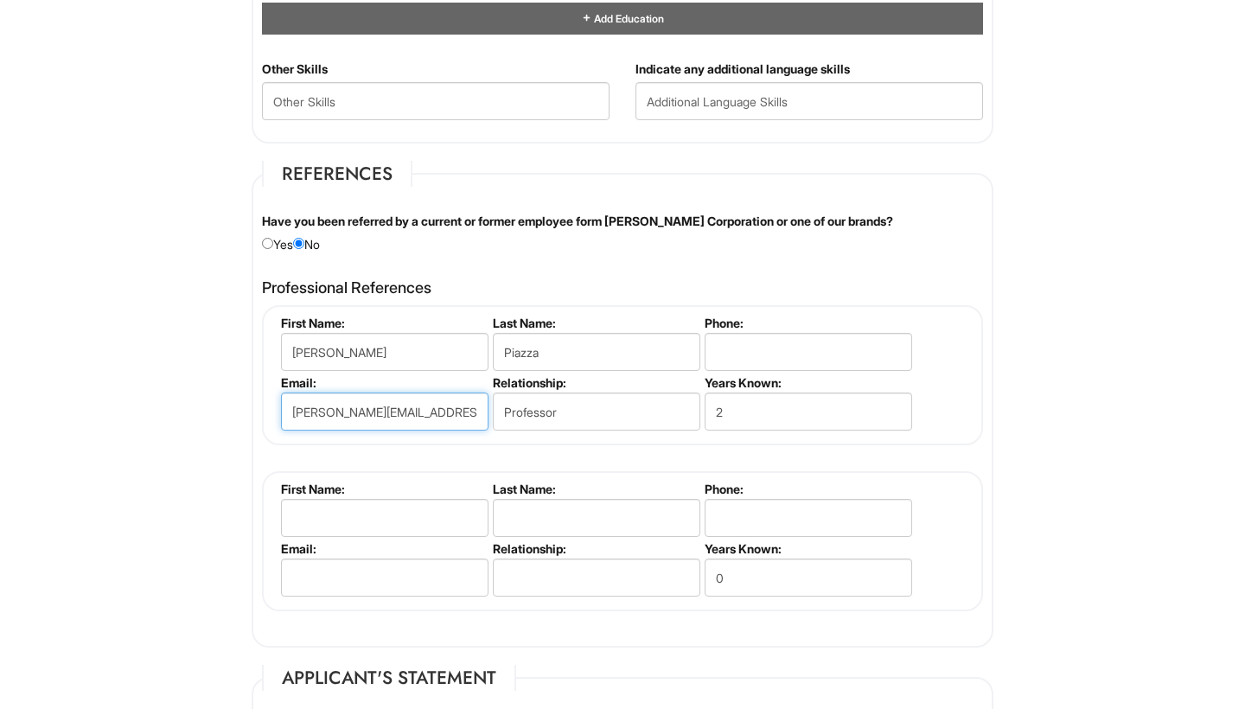
type input "[PERSON_NAME][EMAIL_ADDRESS][DOMAIN_NAME]"
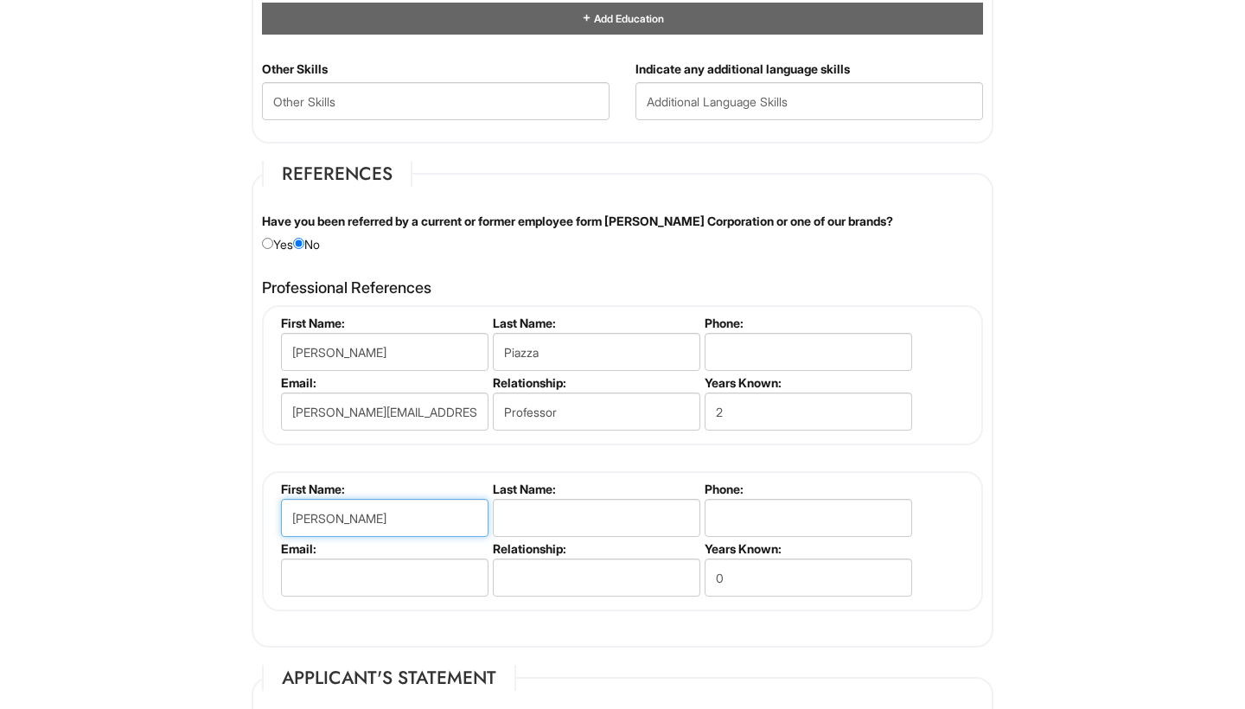
type input "[PERSON_NAME]"
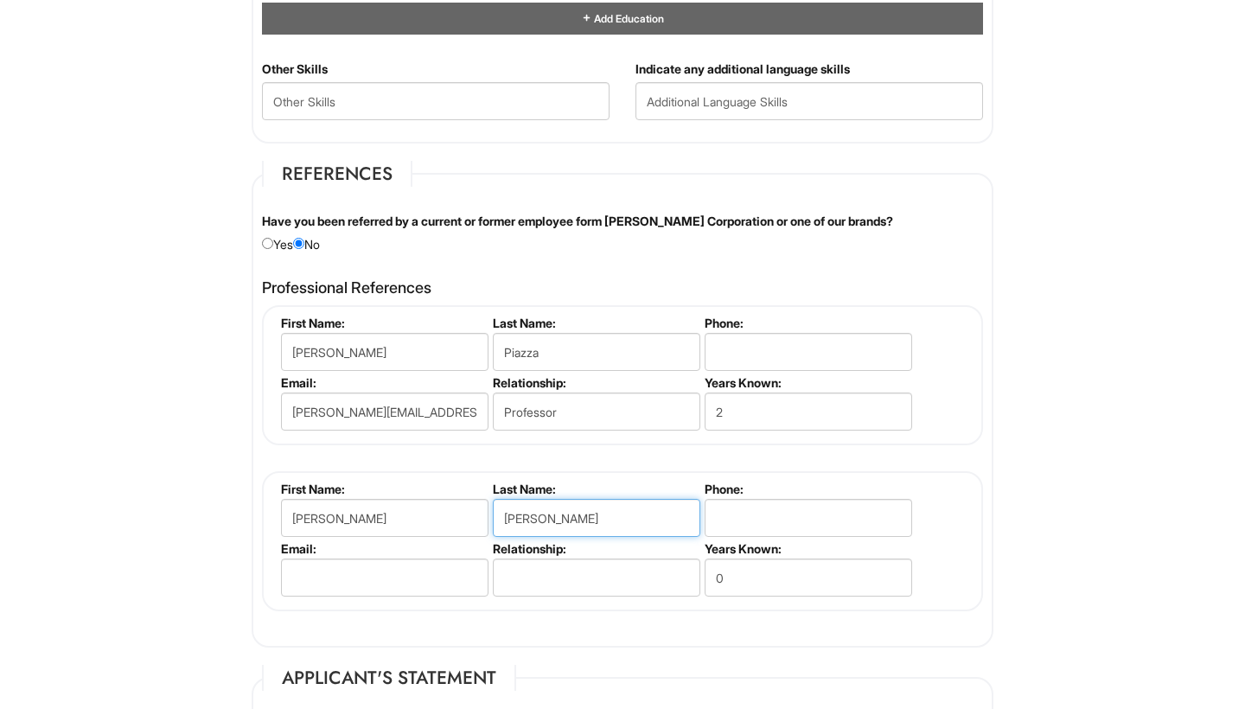
type input "[PERSON_NAME]"
paste input "‭[PHONE_NUMBER]‬"
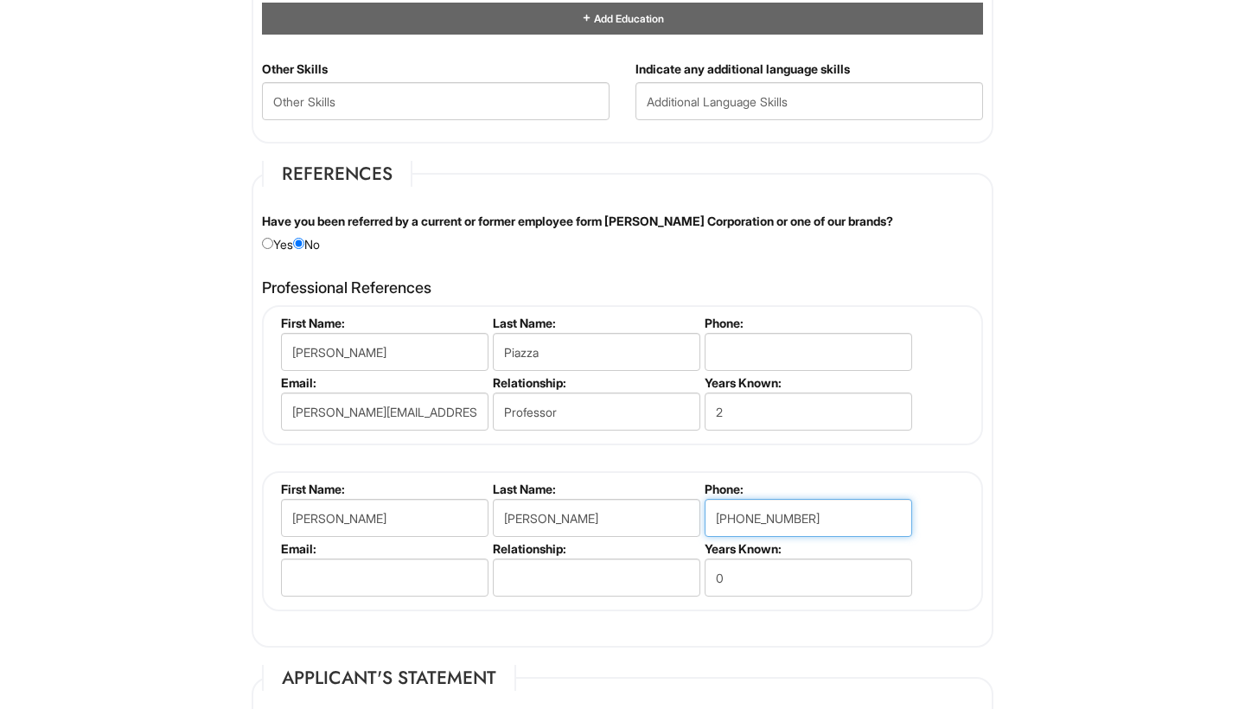
type input "‭[PHONE_NUMBER]‬"
click at [746, 574] on input "0" at bounding box center [808, 577] width 207 height 38
type input "1"
click at [542, 567] on input "text" at bounding box center [596, 577] width 207 height 38
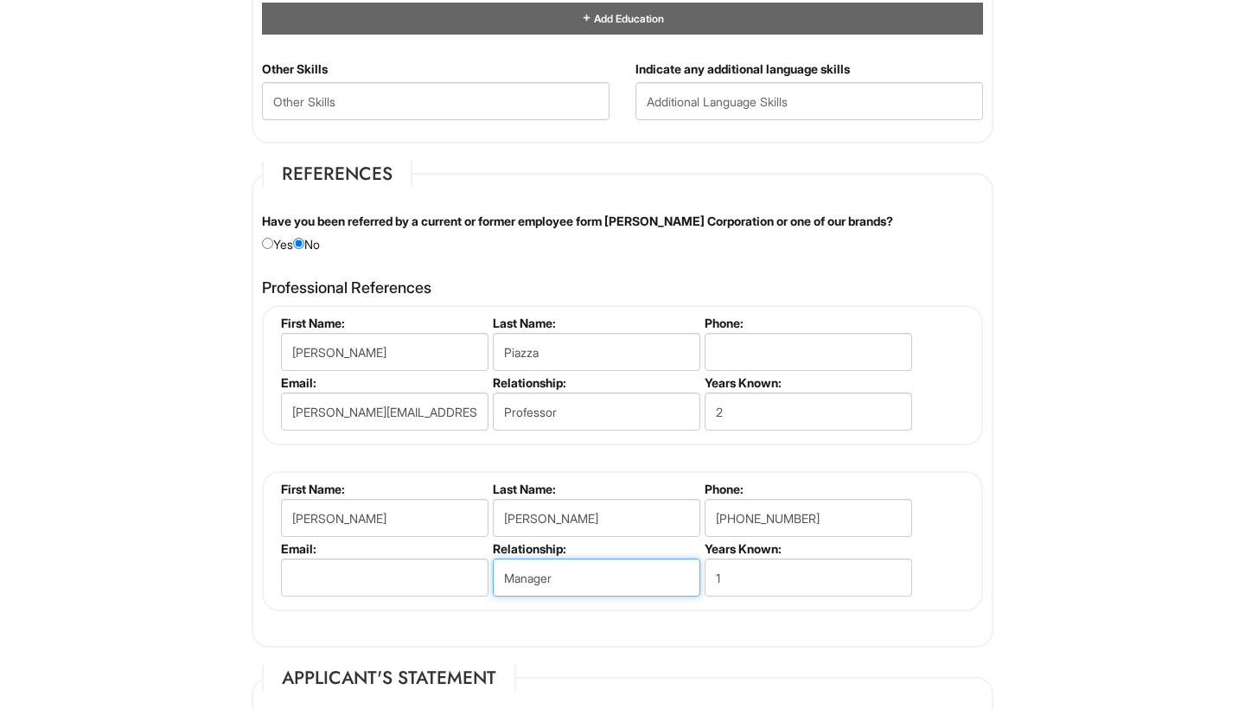
type input "Manager"
click at [836, 610] on div "Professional References [PERSON_NAME] First Name: [PERSON_NAME] Last Name: [PER…" at bounding box center [622, 454] width 747 height 367
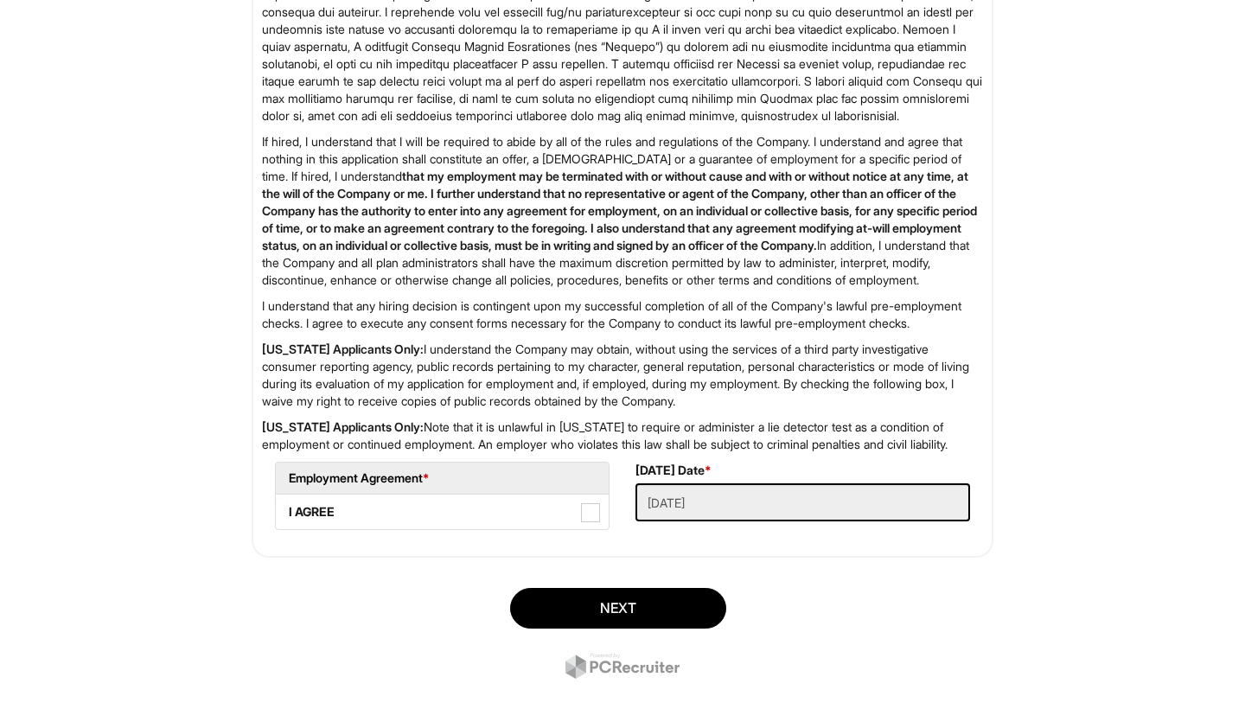
scroll to position [2650, 0]
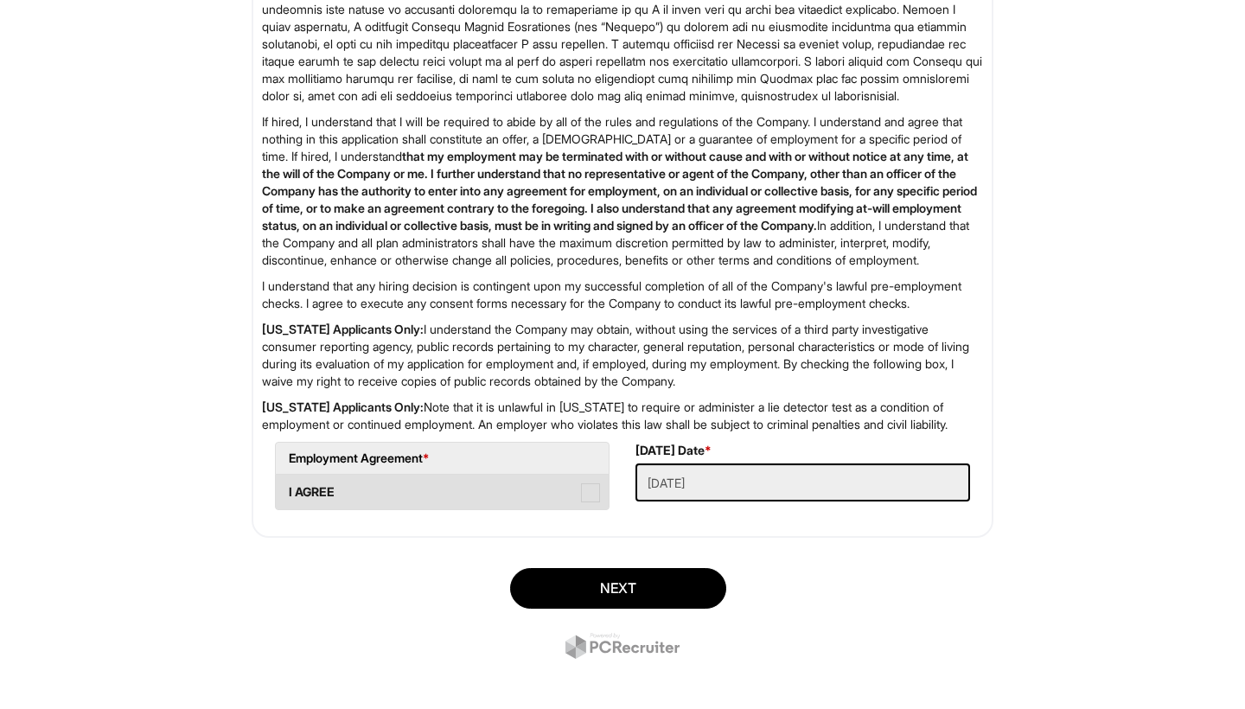
click at [596, 502] on span at bounding box center [590, 492] width 19 height 19
click at [287, 489] on AGREE "I AGREE" at bounding box center [281, 483] width 11 height 11
checkbox AGREE "true"
click at [720, 501] on Applied "[DATE]" at bounding box center [802, 482] width 335 height 38
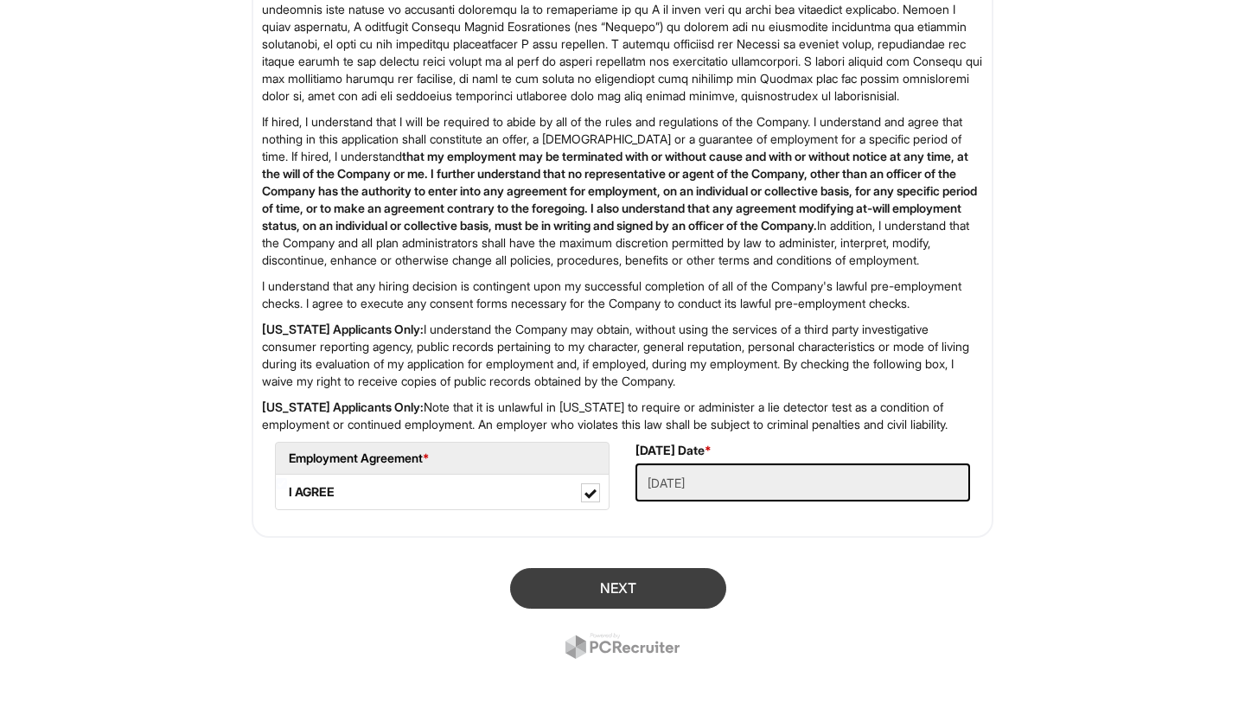
click at [676, 609] on button "Next" at bounding box center [618, 588] width 216 height 41
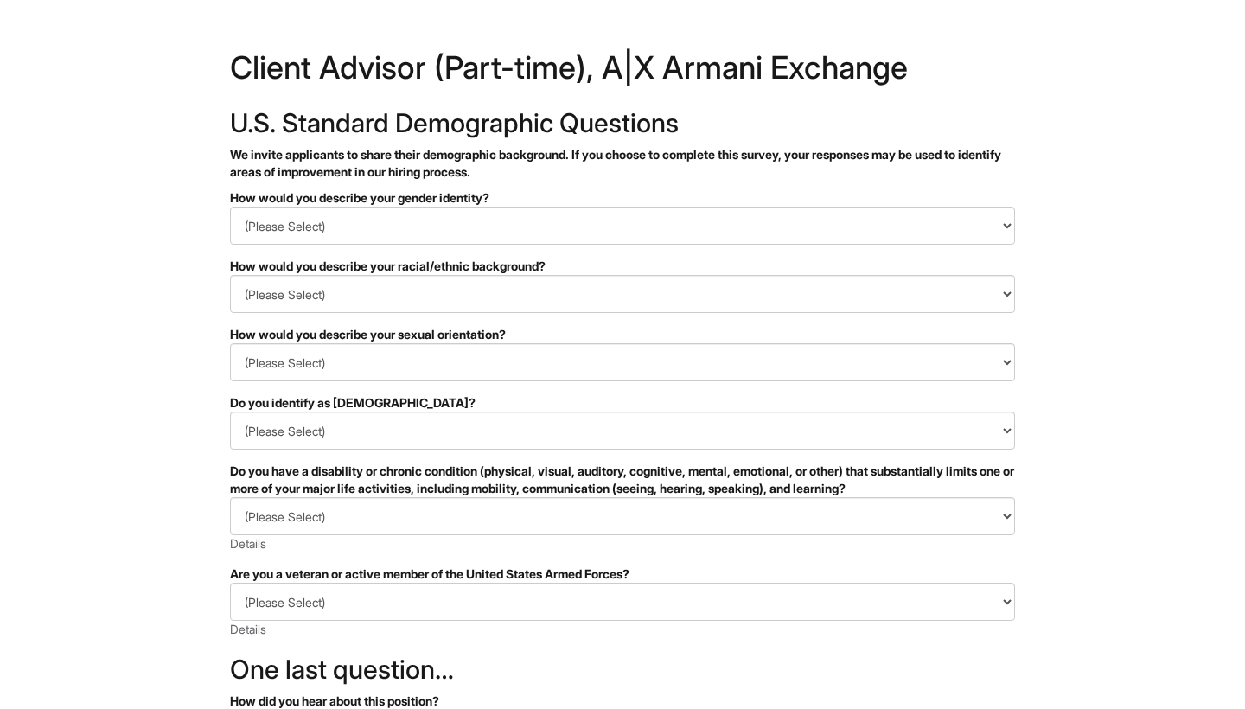
scroll to position [8, 0]
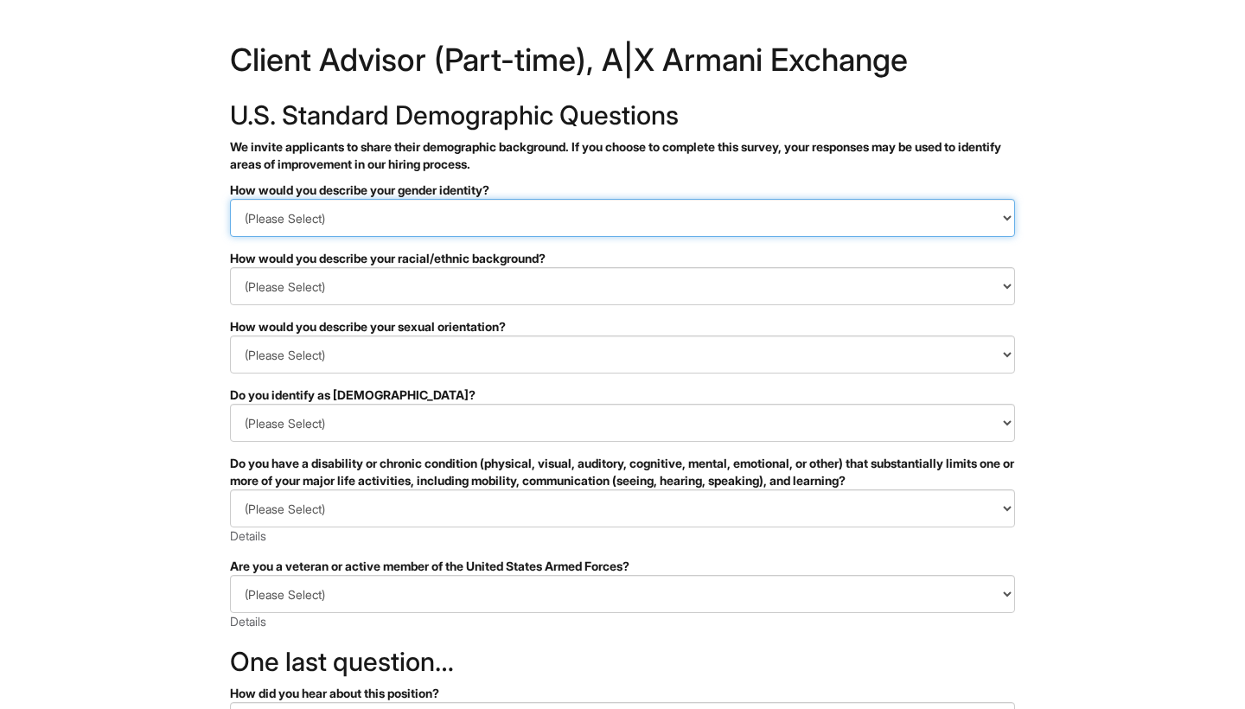
select select "Man"
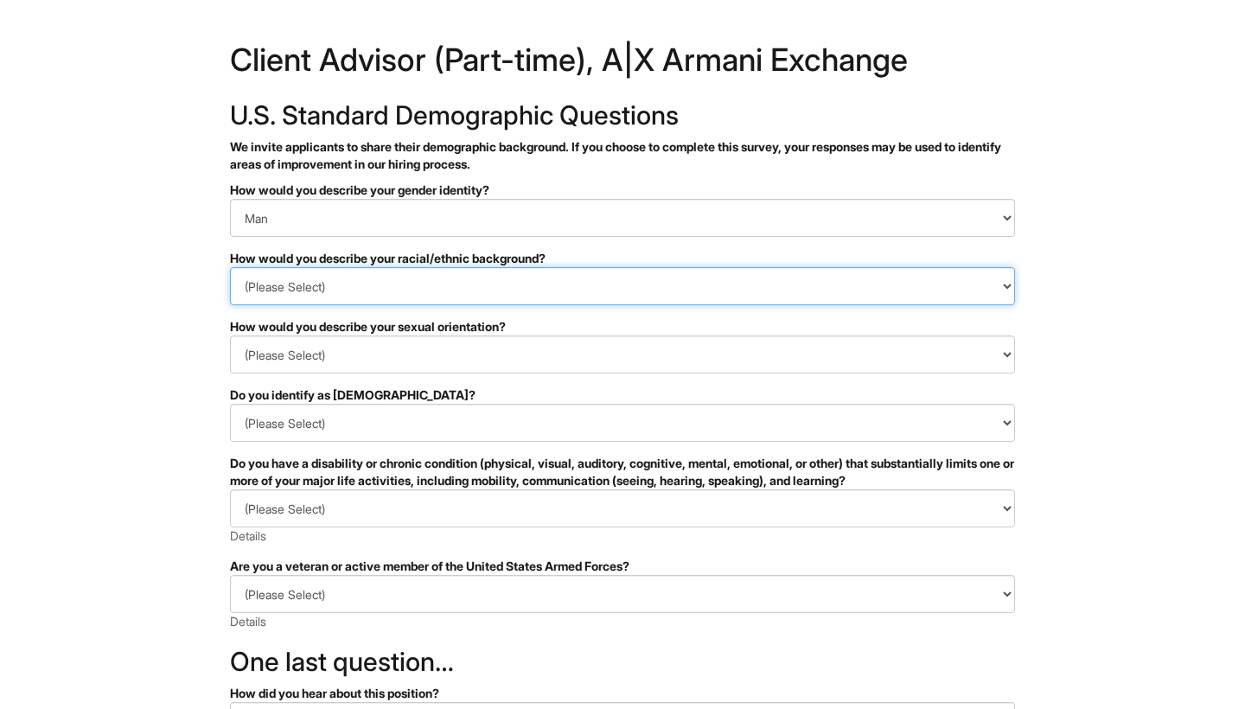
select select "I prefer to self-describe"
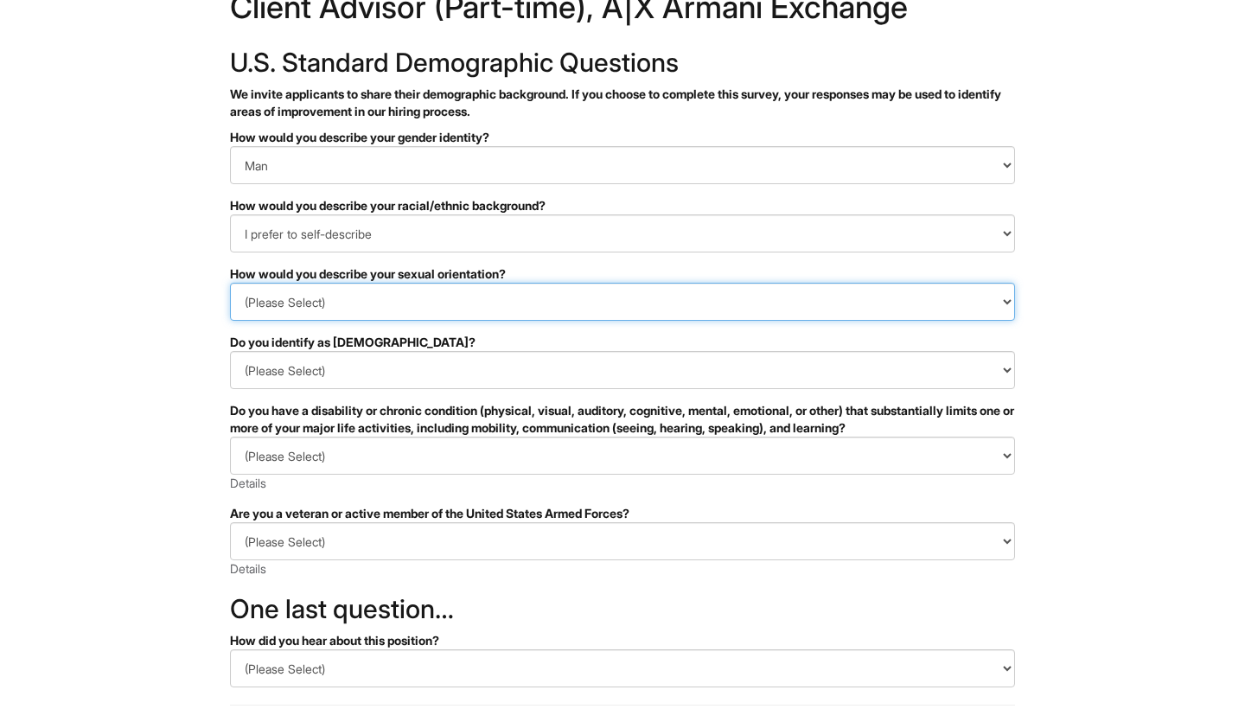
scroll to position [61, 0]
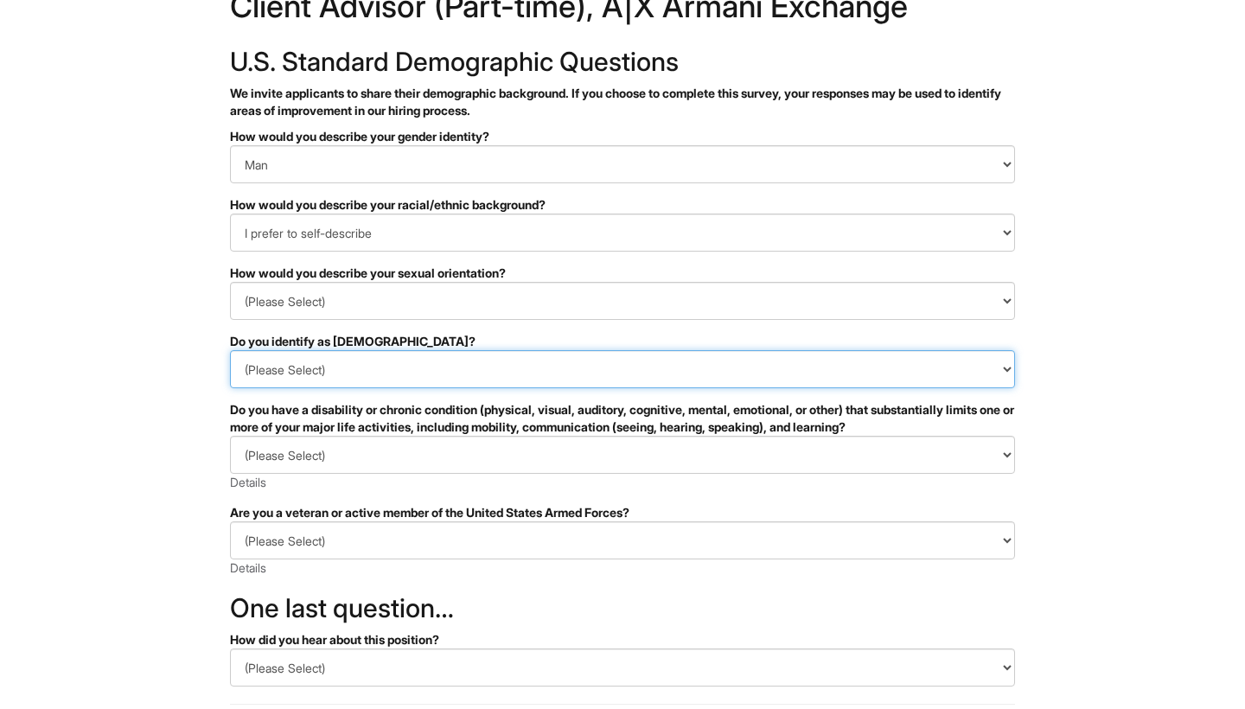
select select "No"
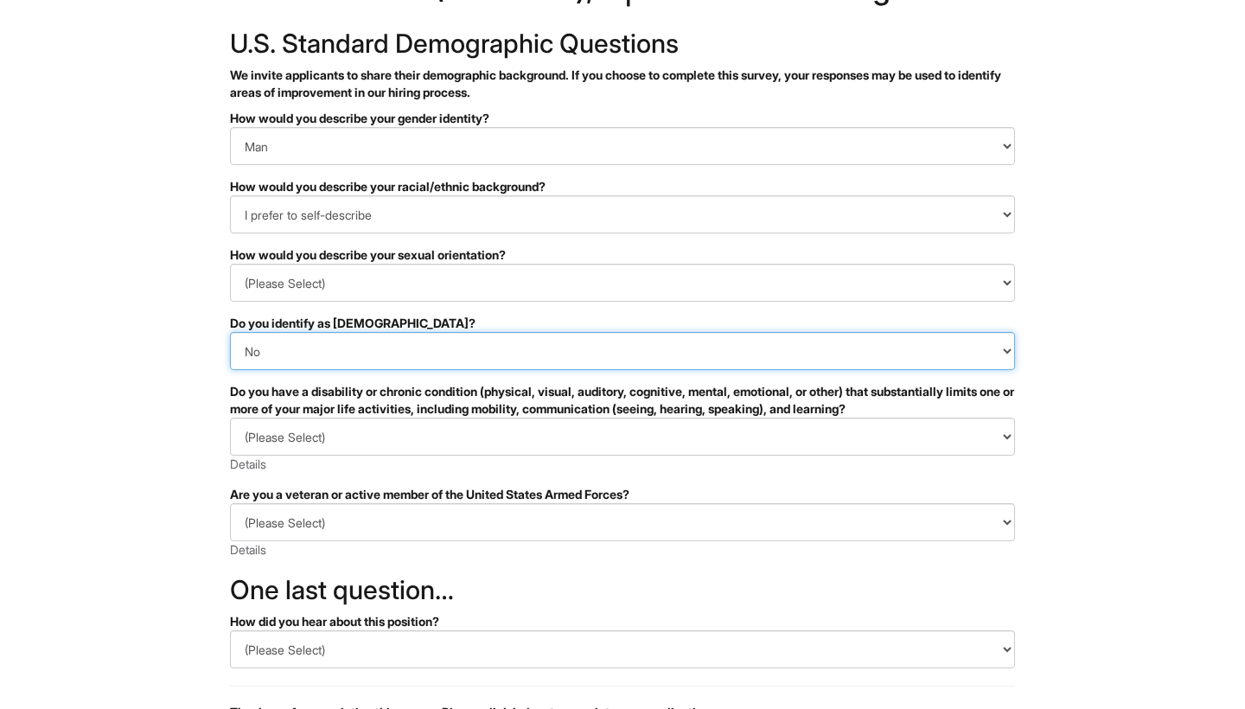
scroll to position [84, 0]
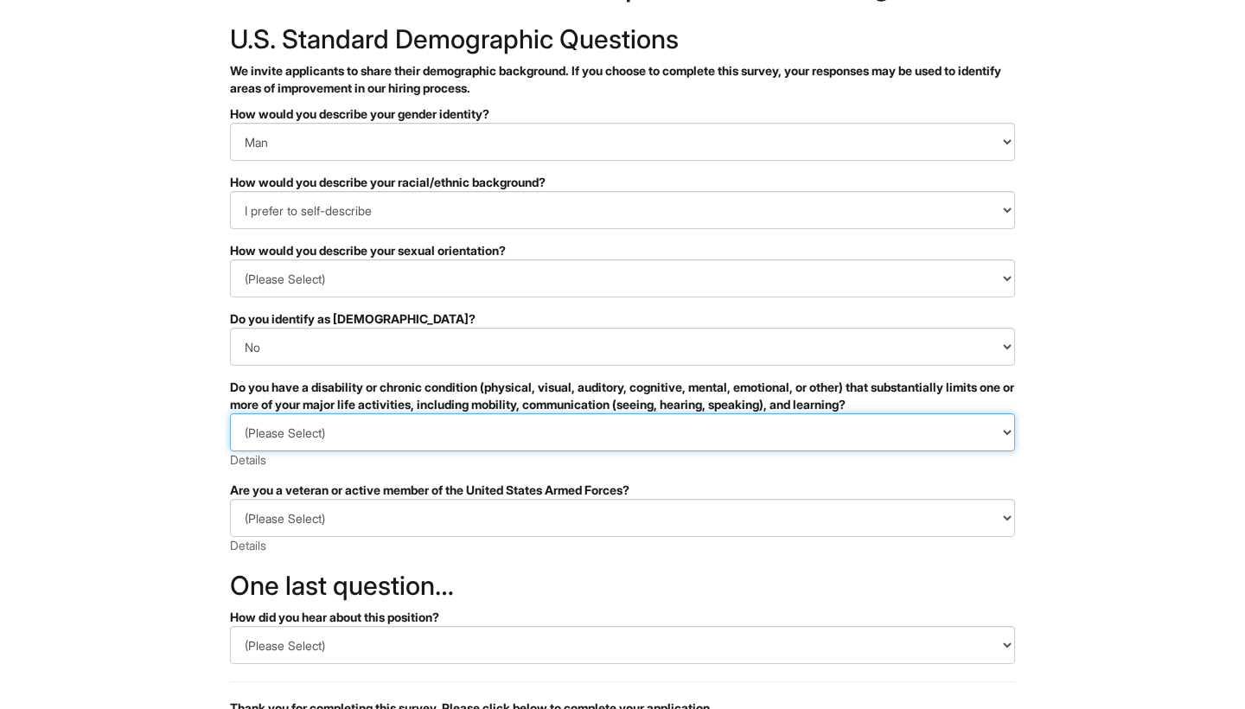
select select "NO, I DON'T HAVE A DISABILITY"
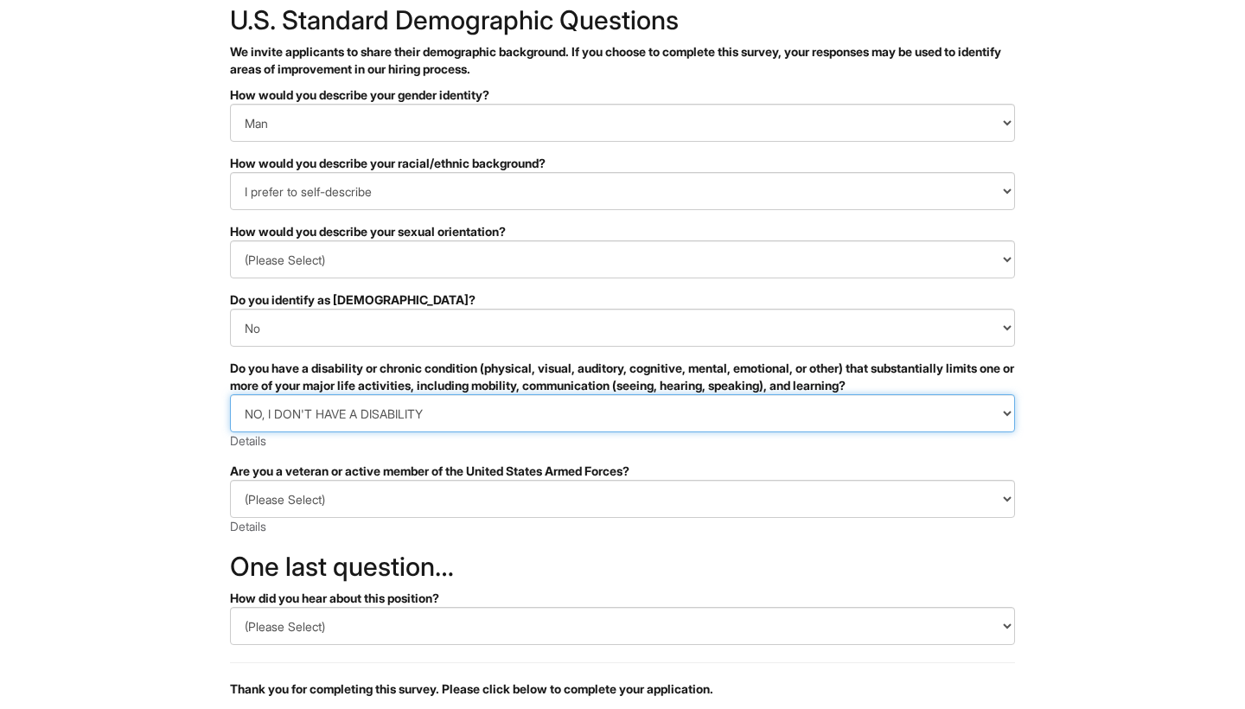
scroll to position [109, 0]
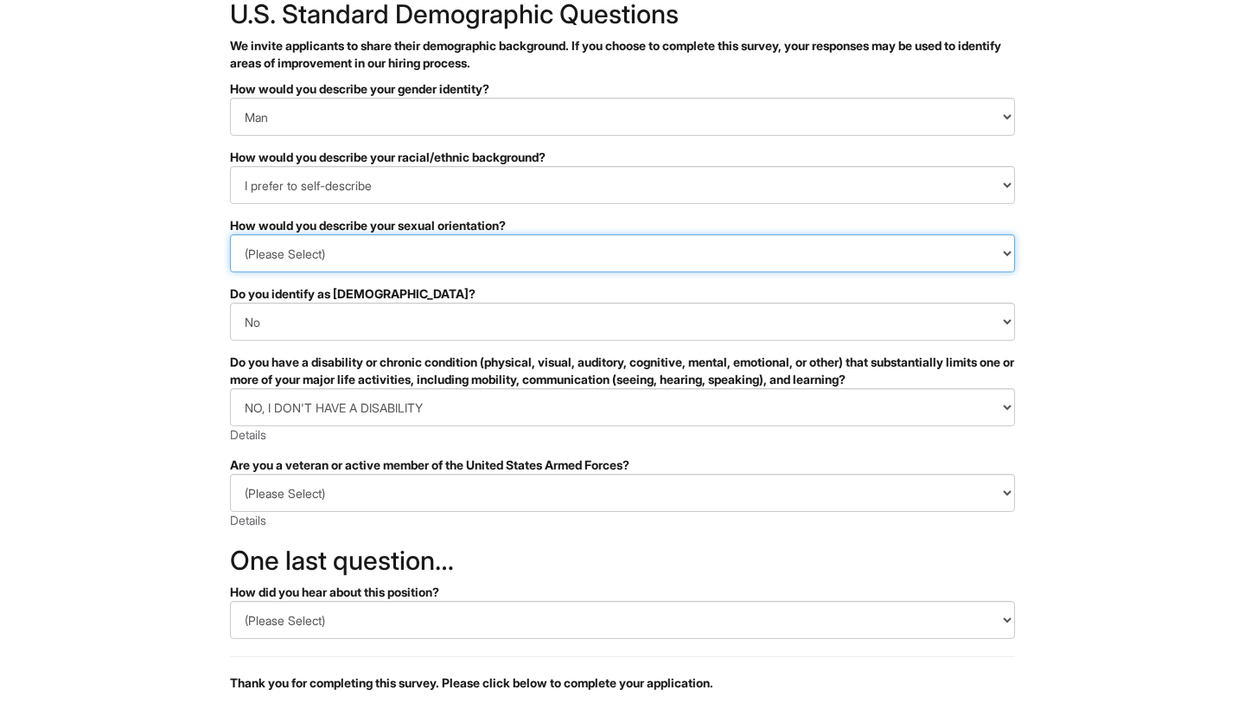
select select "Gay"
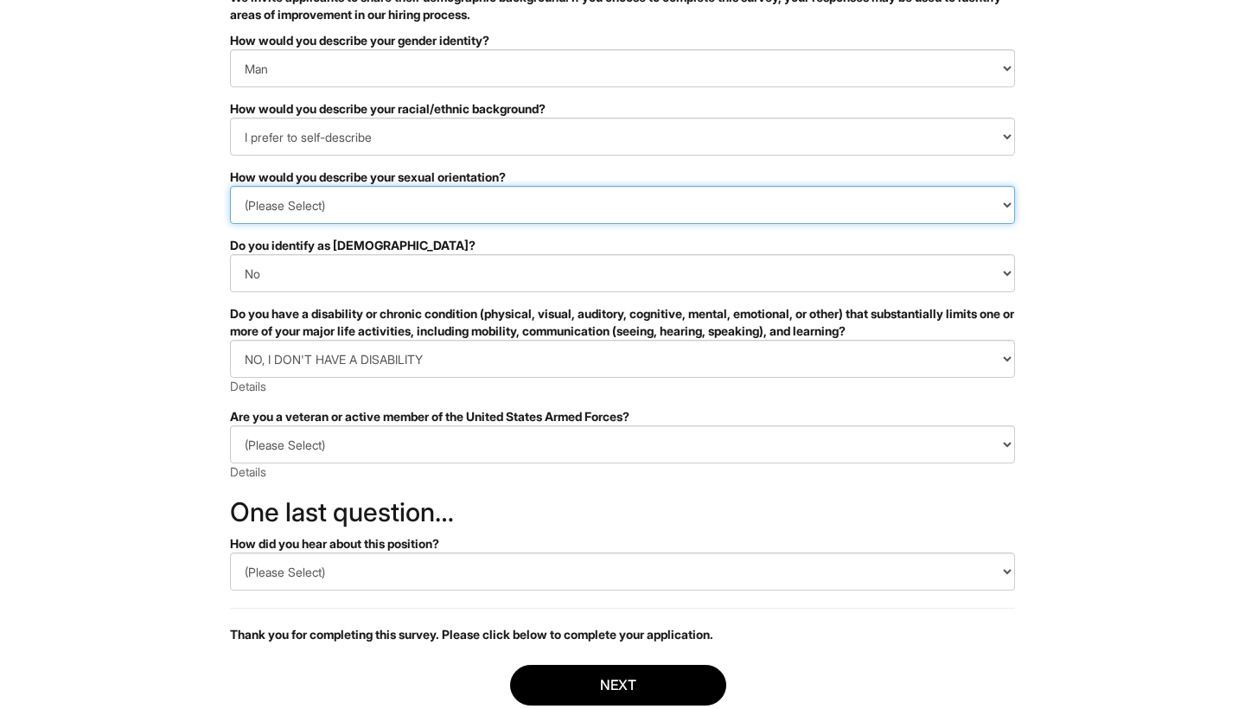
scroll to position [159, 0]
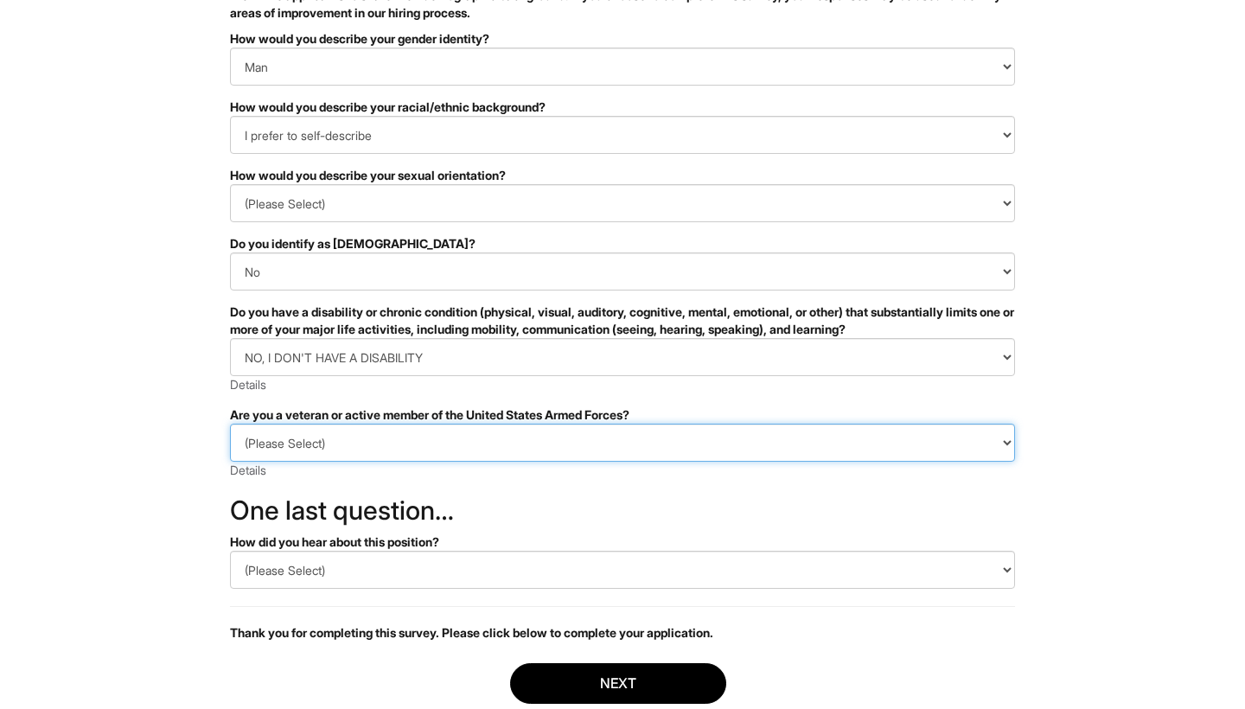
select select "I AM NOT A PROTECTED VETERAN"
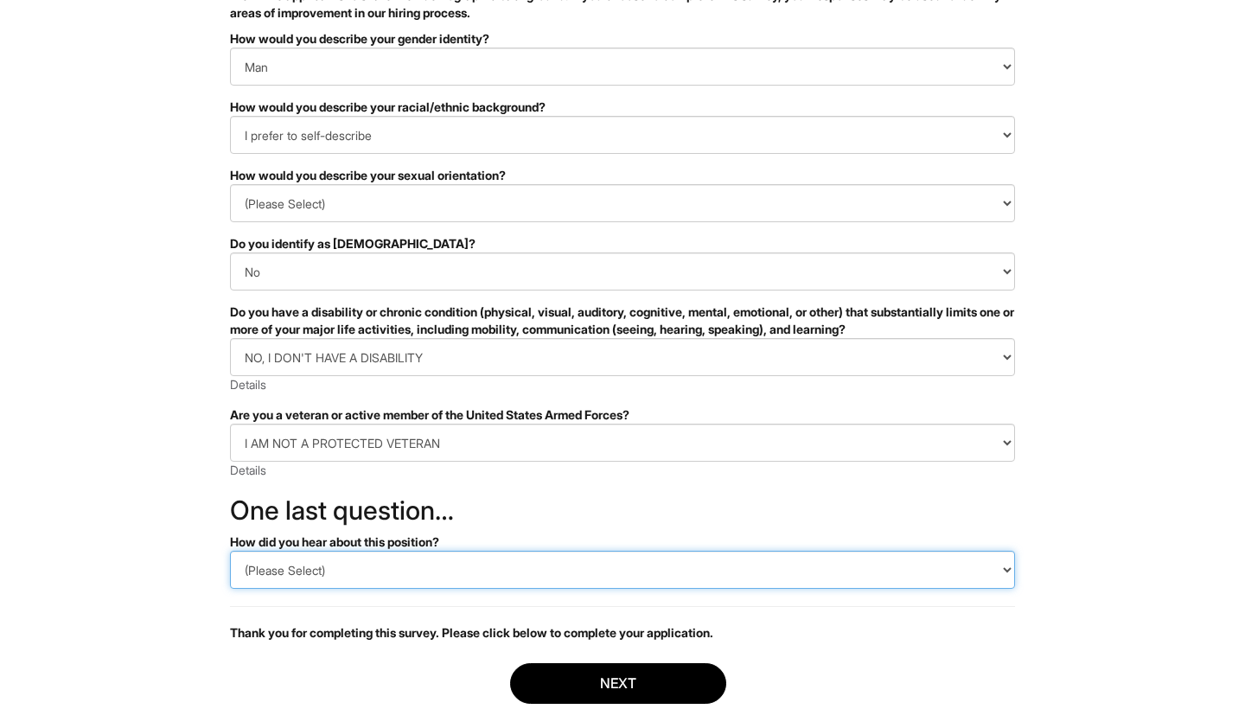
select select "Indeed"
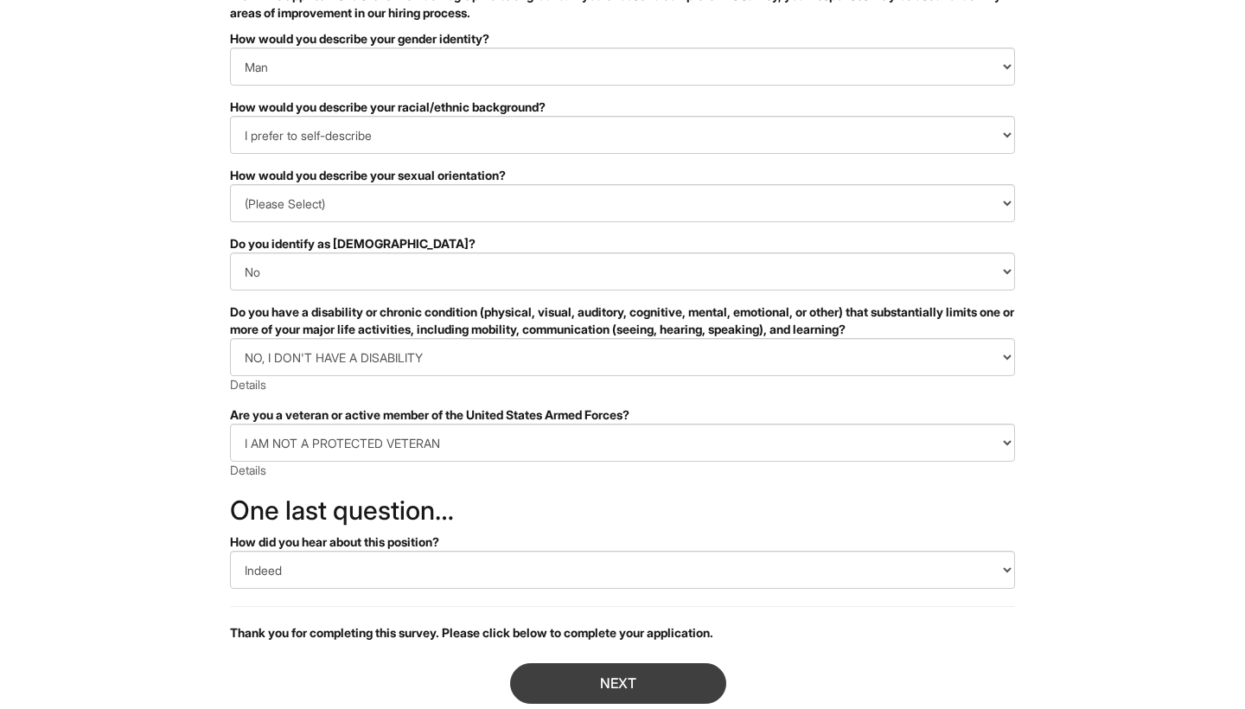
click at [577, 696] on button "Next" at bounding box center [618, 683] width 216 height 41
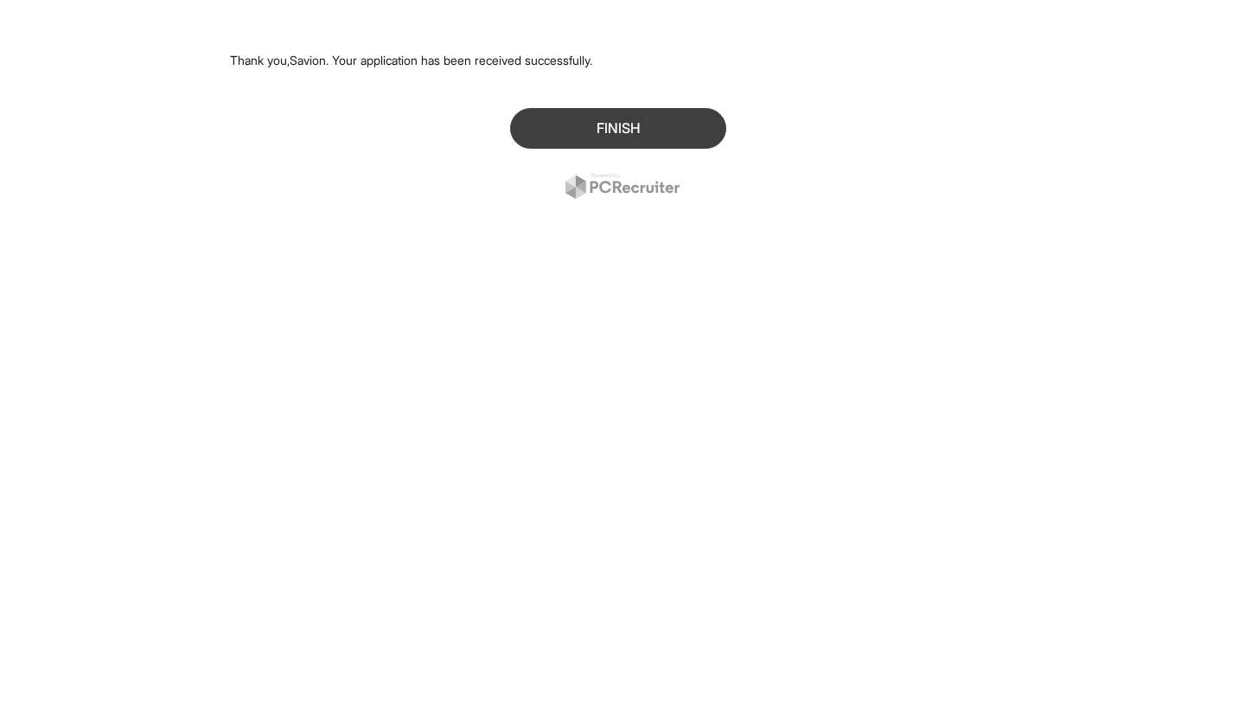
click at [663, 118] on button "Finish" at bounding box center [618, 128] width 216 height 41
